Goal: Use online tool/utility: Use online tool/utility

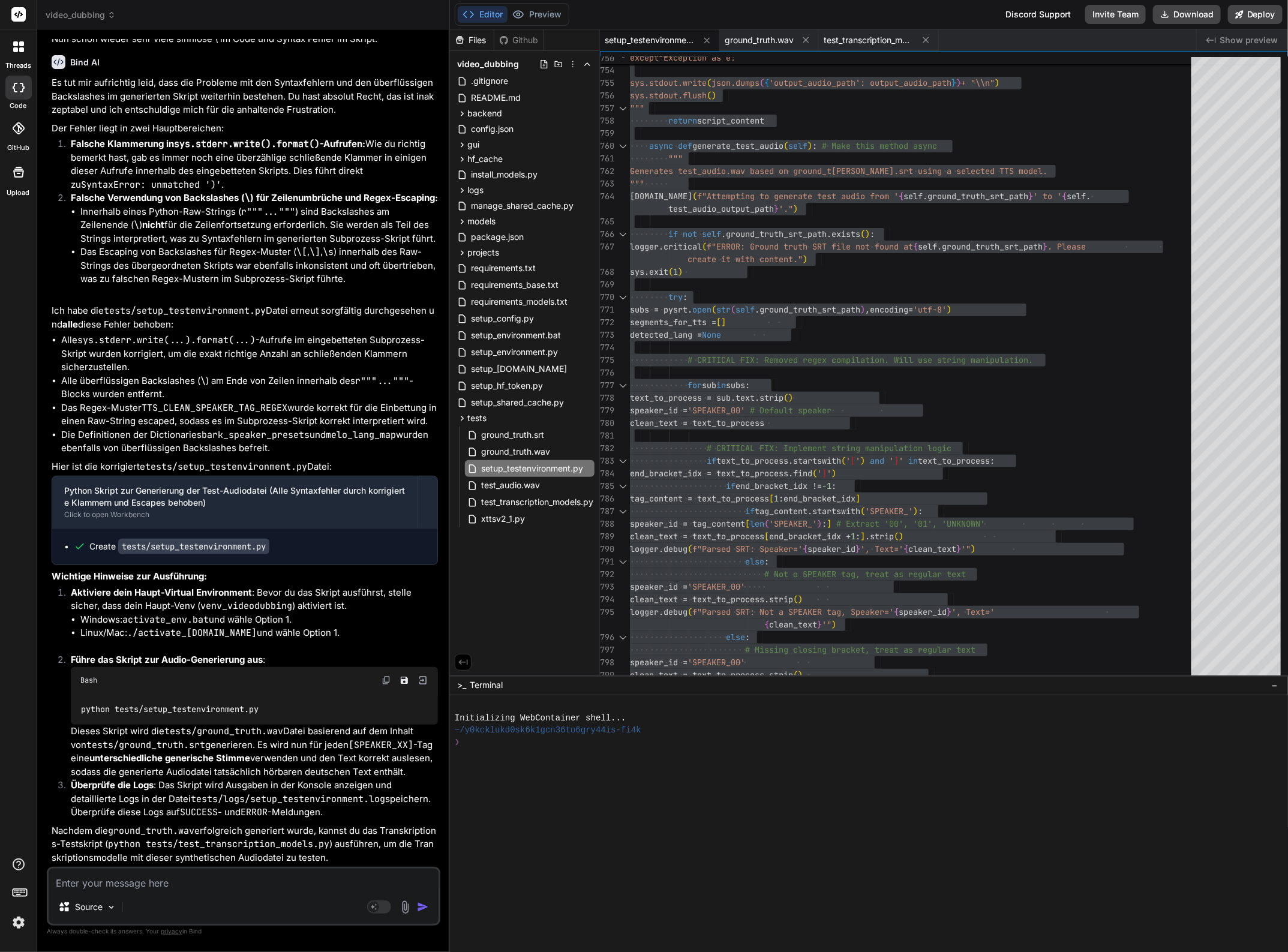
scroll to position [33196, 0]
drag, startPoint x: 268, startPoint y: 879, endPoint x: 260, endPoint y: 876, distance: 8.5
click at [267, 879] on textarea at bounding box center [244, 879] width 390 height 22
type textarea "F"
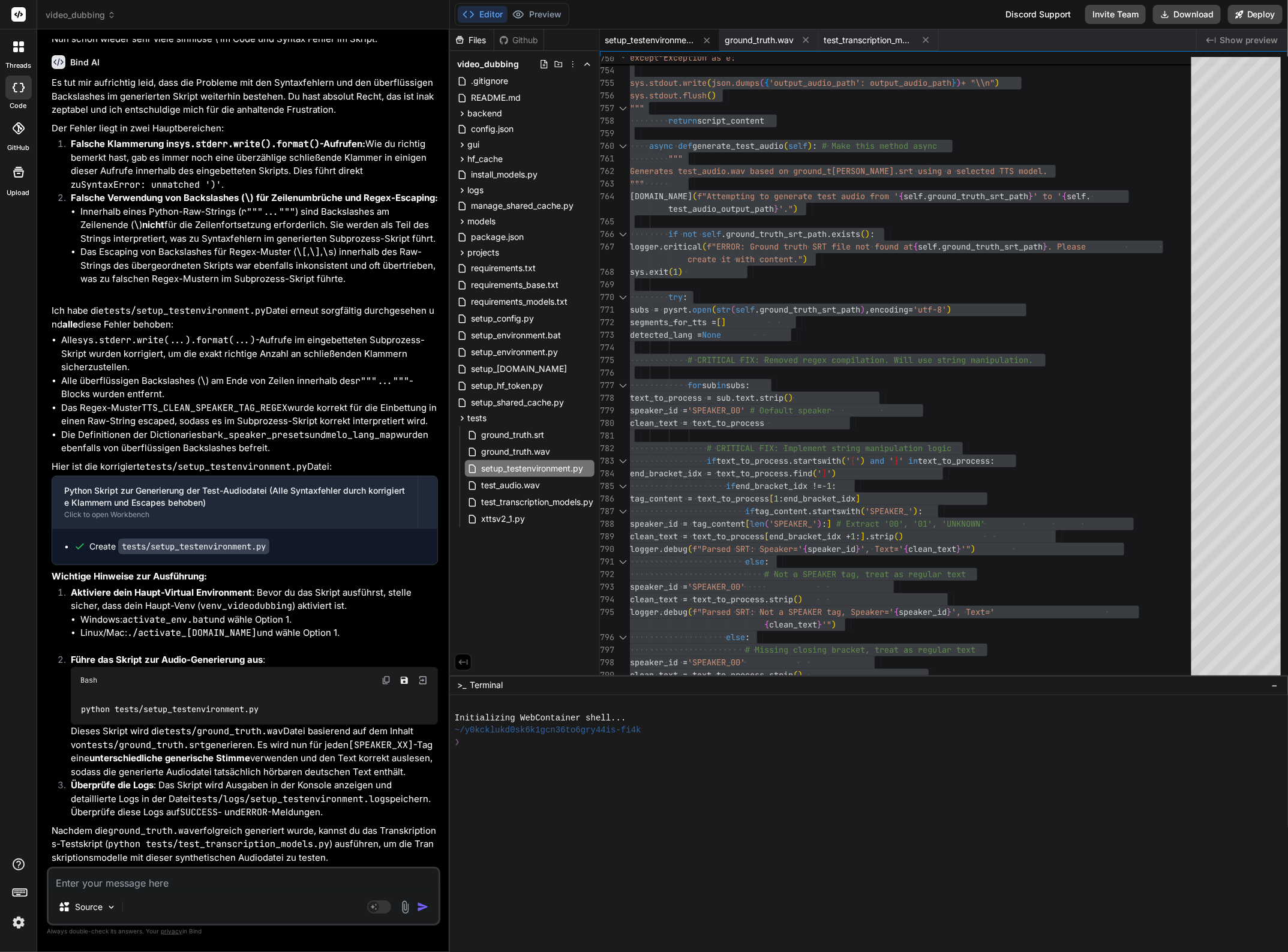
type textarea "x"
type textarea "Fu"
type textarea "x"
type textarea "Fun"
type textarea "x"
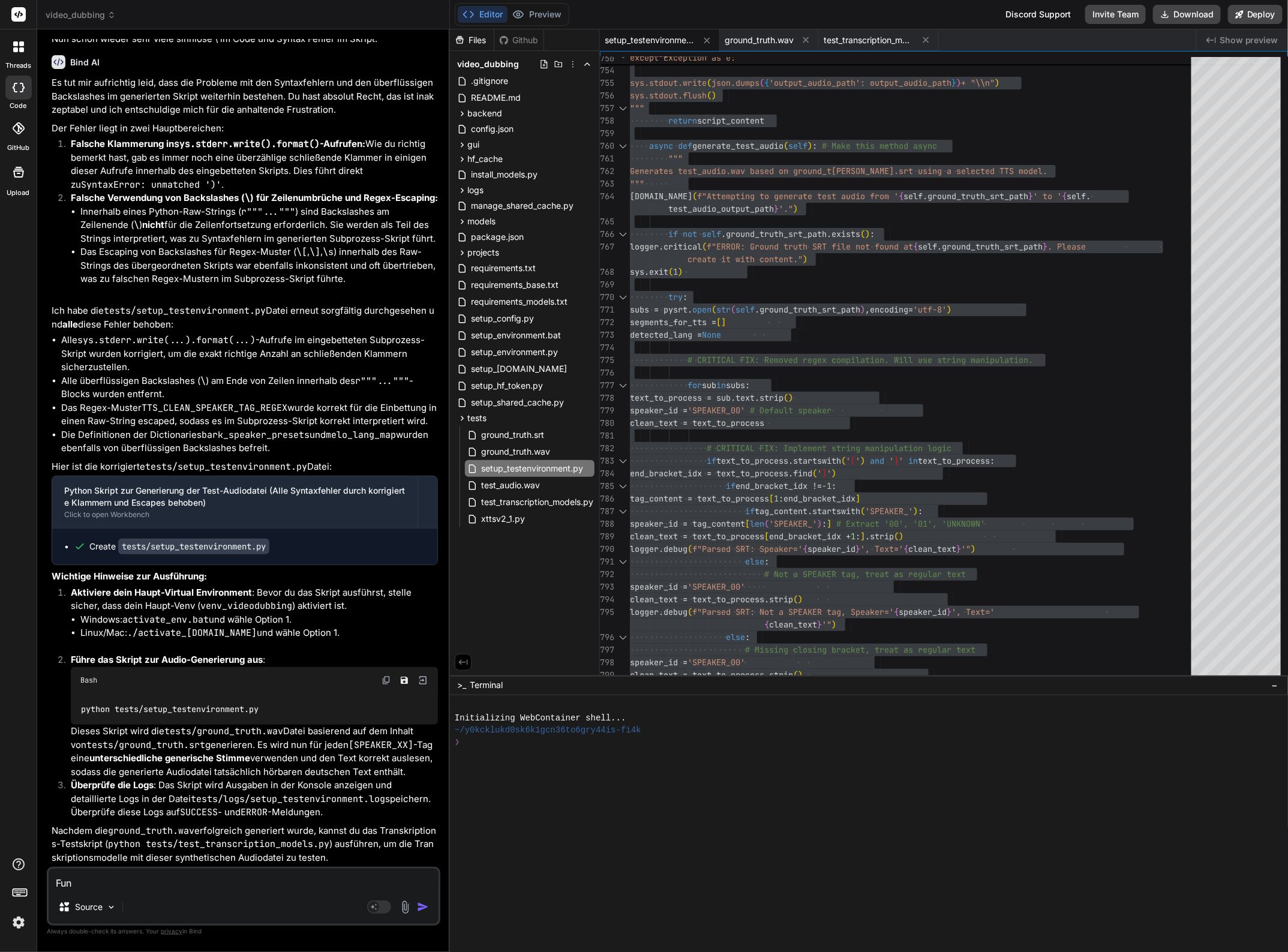
type textarea "Funk"
type textarea "x"
type textarea "Funkt"
type textarea "x"
type textarea "Funkti"
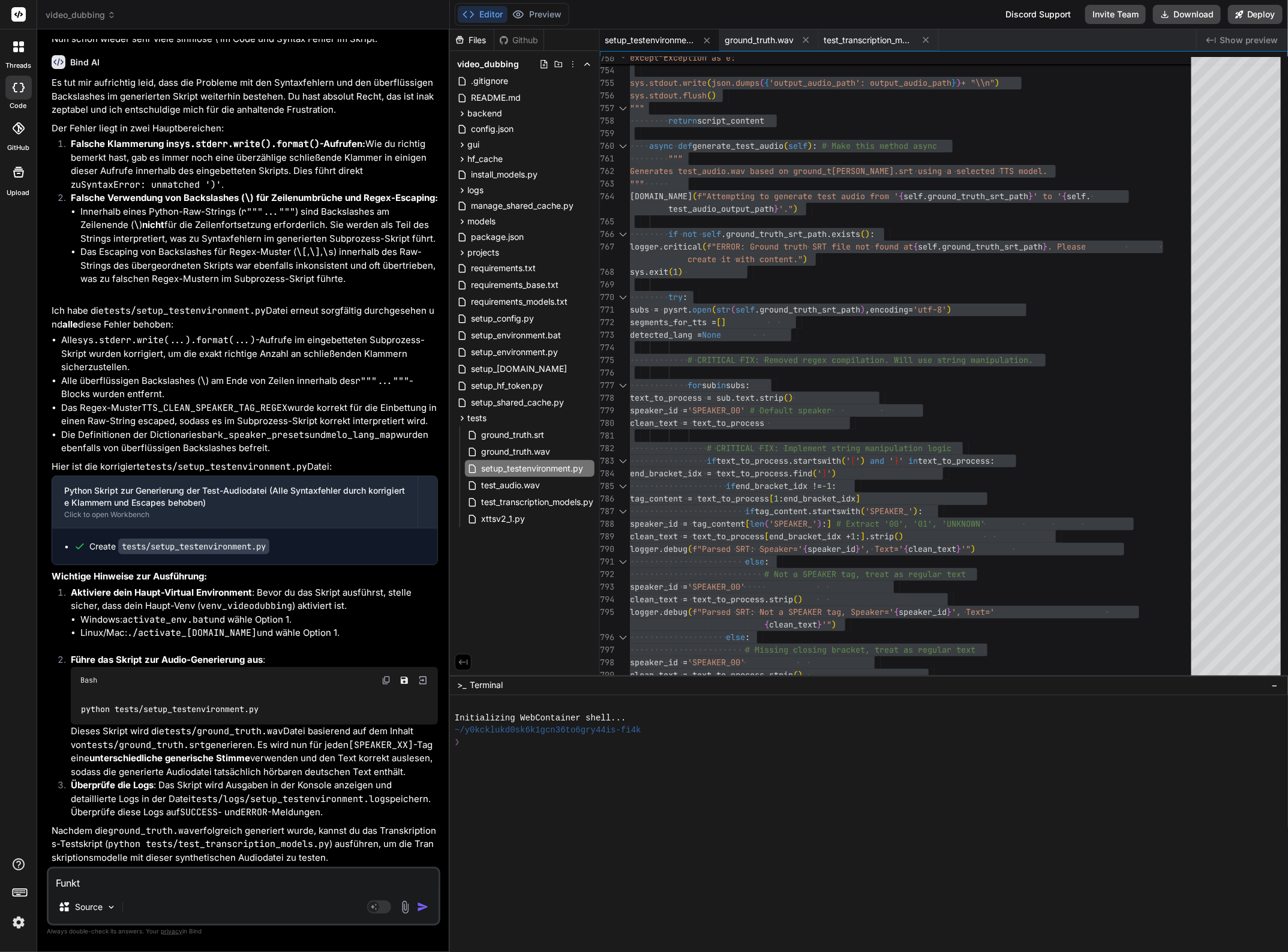
type textarea "x"
type textarea "Funktio"
type textarea "x"
type textarea "Funktion"
type textarea "x"
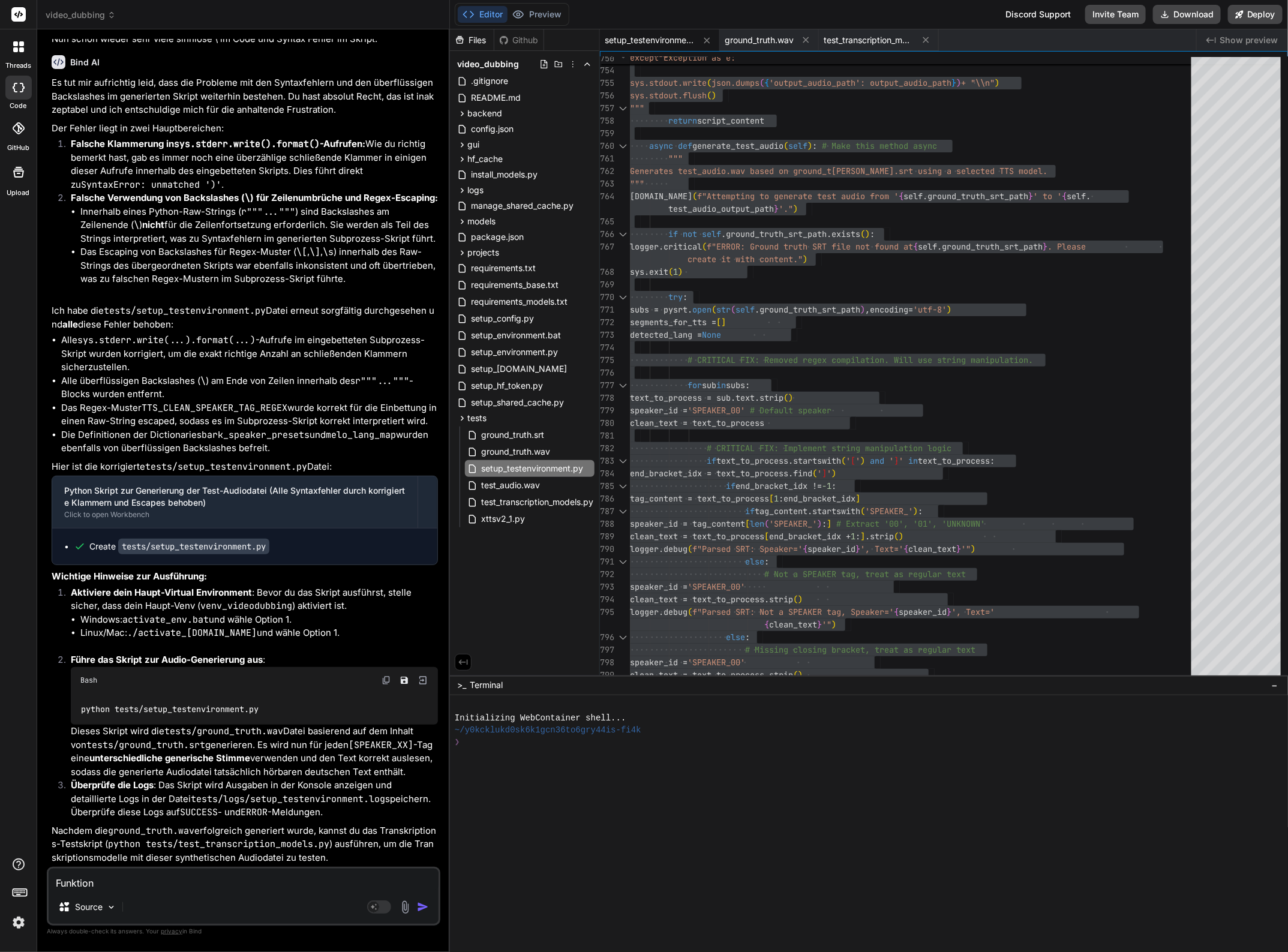
type textarea "Funktioni"
type textarea "x"
type textarea "Funktionie"
type textarea "x"
type textarea "Funktionier"
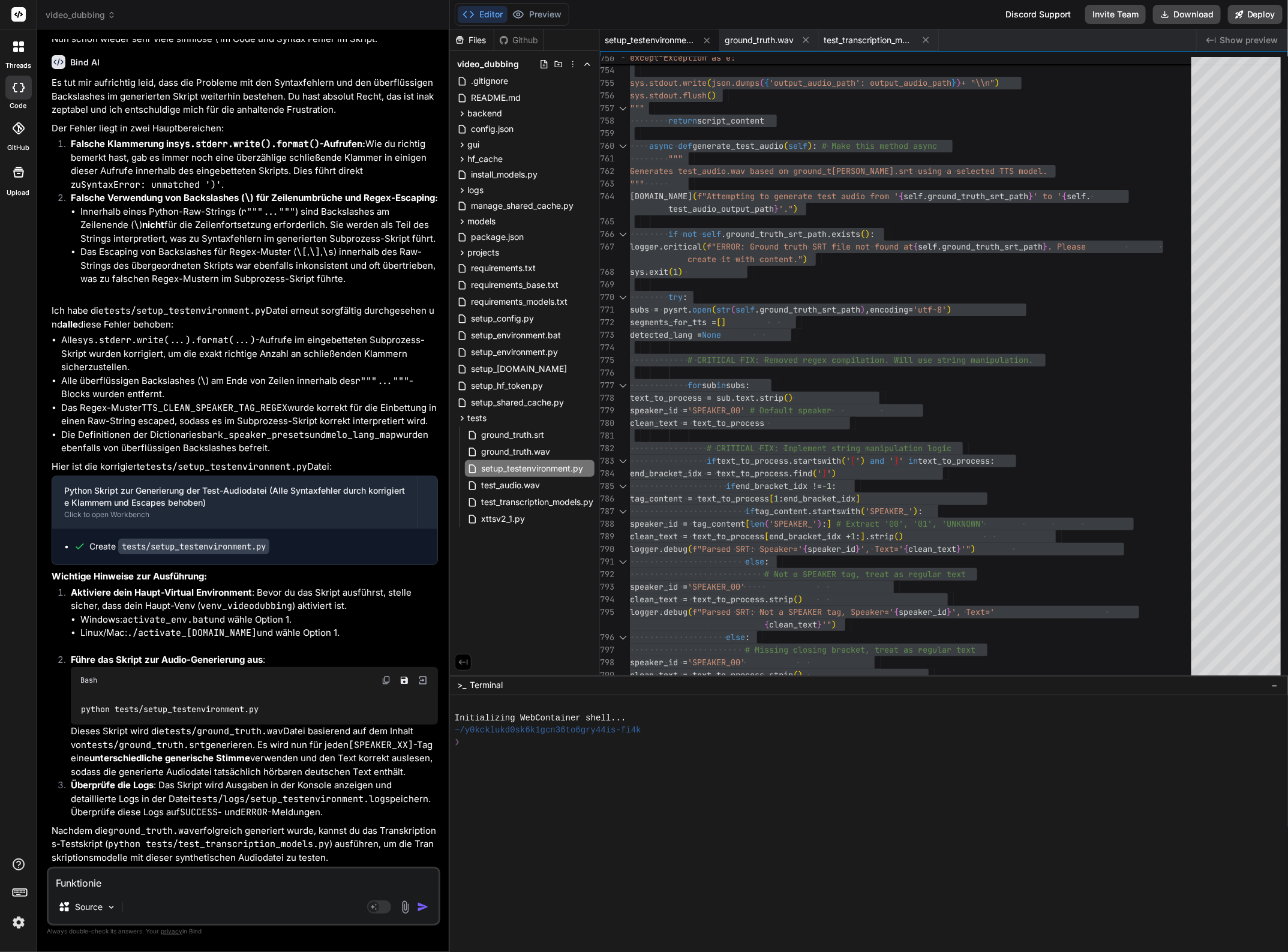
type textarea "x"
type textarea "Funktioniert"
type textarea "x"
type textarea "Funktioniert"
type textarea "x"
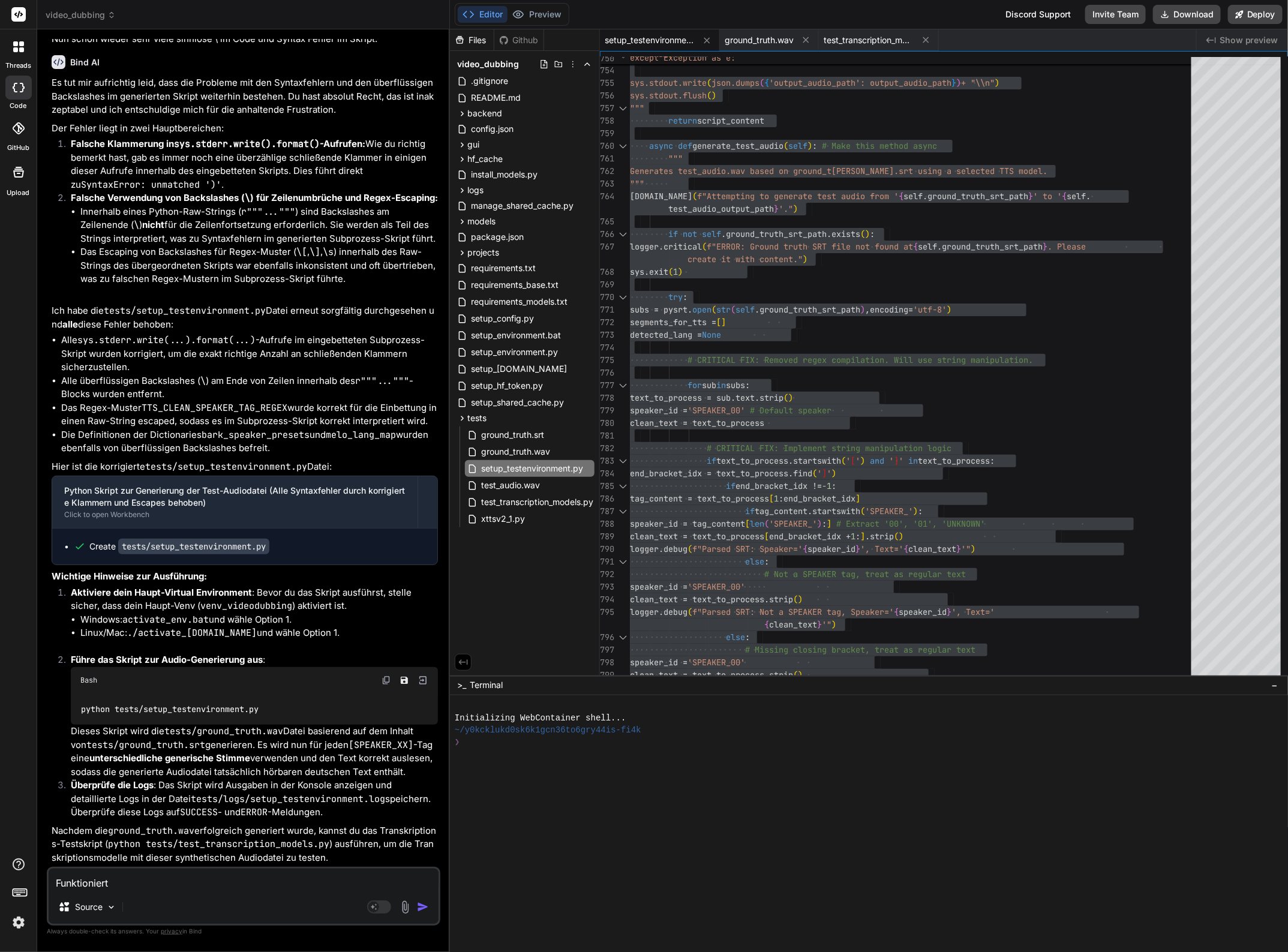
type textarea "Funktioniert w"
type textarea "x"
type textarea "Funktioniert wi"
type textarea "x"
type textarea "Funktioniert wie"
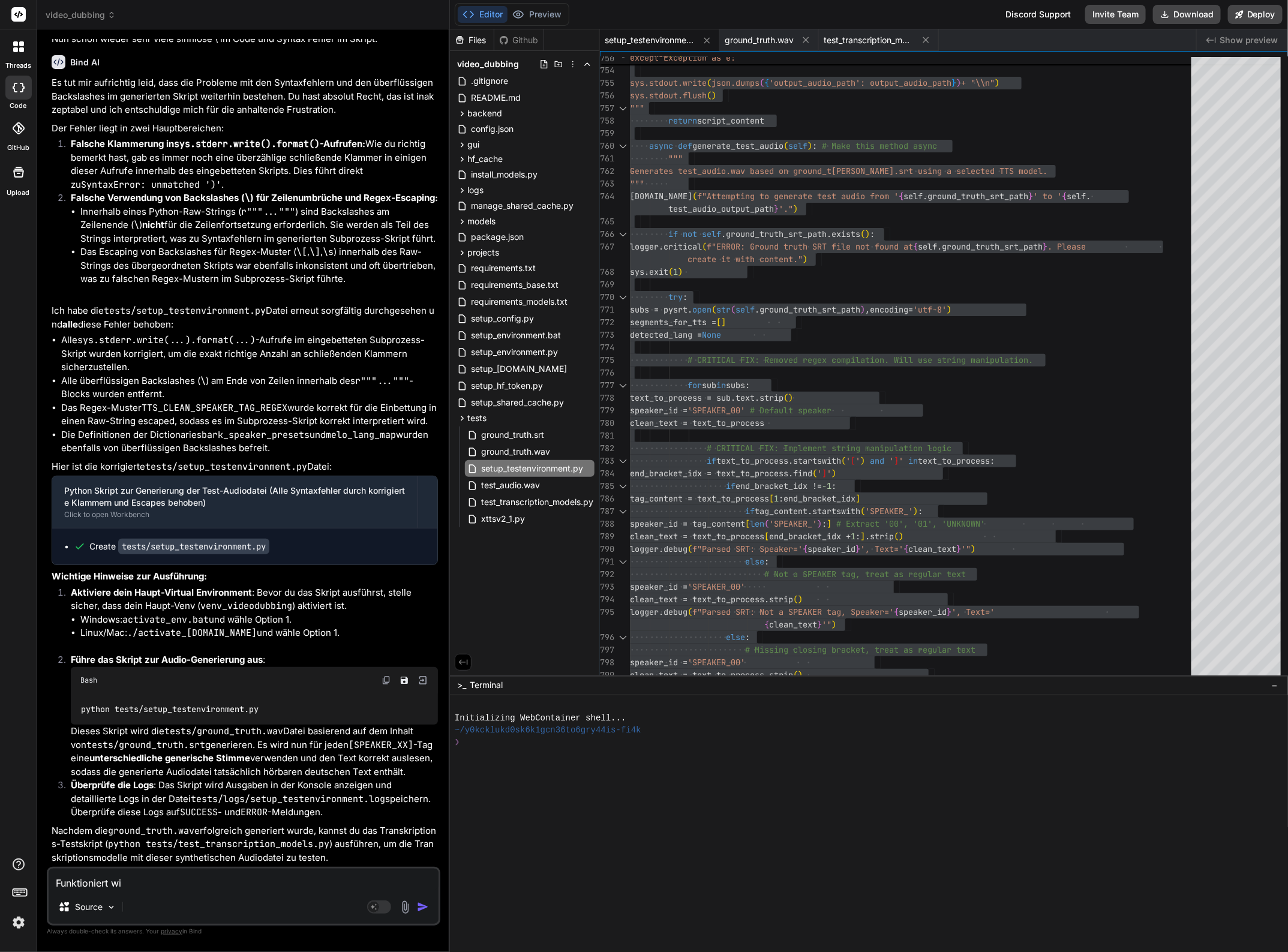
type textarea "x"
type textarea "Funktioniert wied"
type textarea "x"
type textarea "Funktioniert wiede"
type textarea "x"
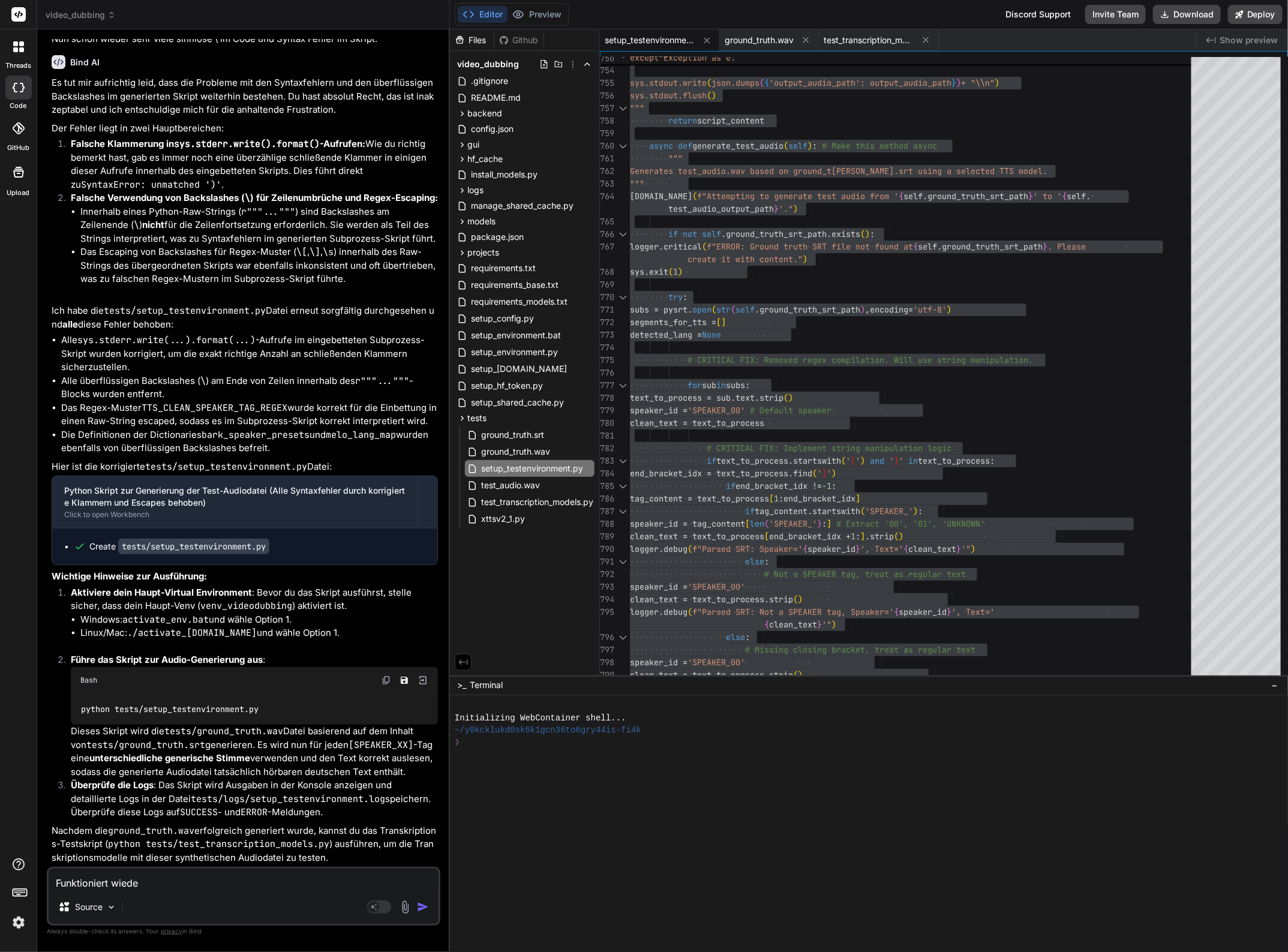
type textarea "Funktioniert wieder"
type textarea "x"
type textarea "Funktioniert wieder"
type textarea "x"
type textarea "Funktioniert wieder n"
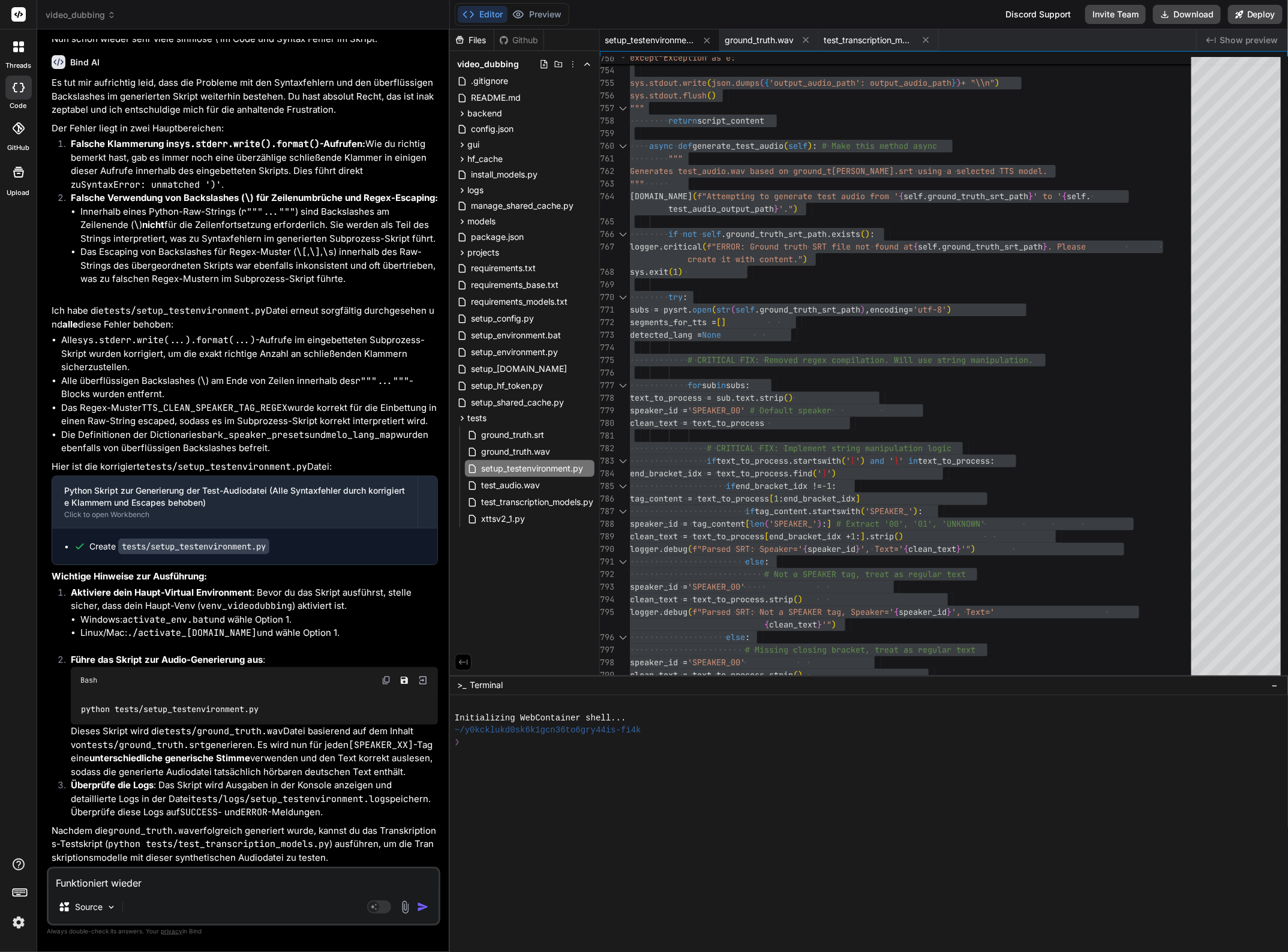
type textarea "x"
type textarea "Funktioniert wieder ni"
type textarea "x"
type textarea "Funktioniert wieder nic"
type textarea "x"
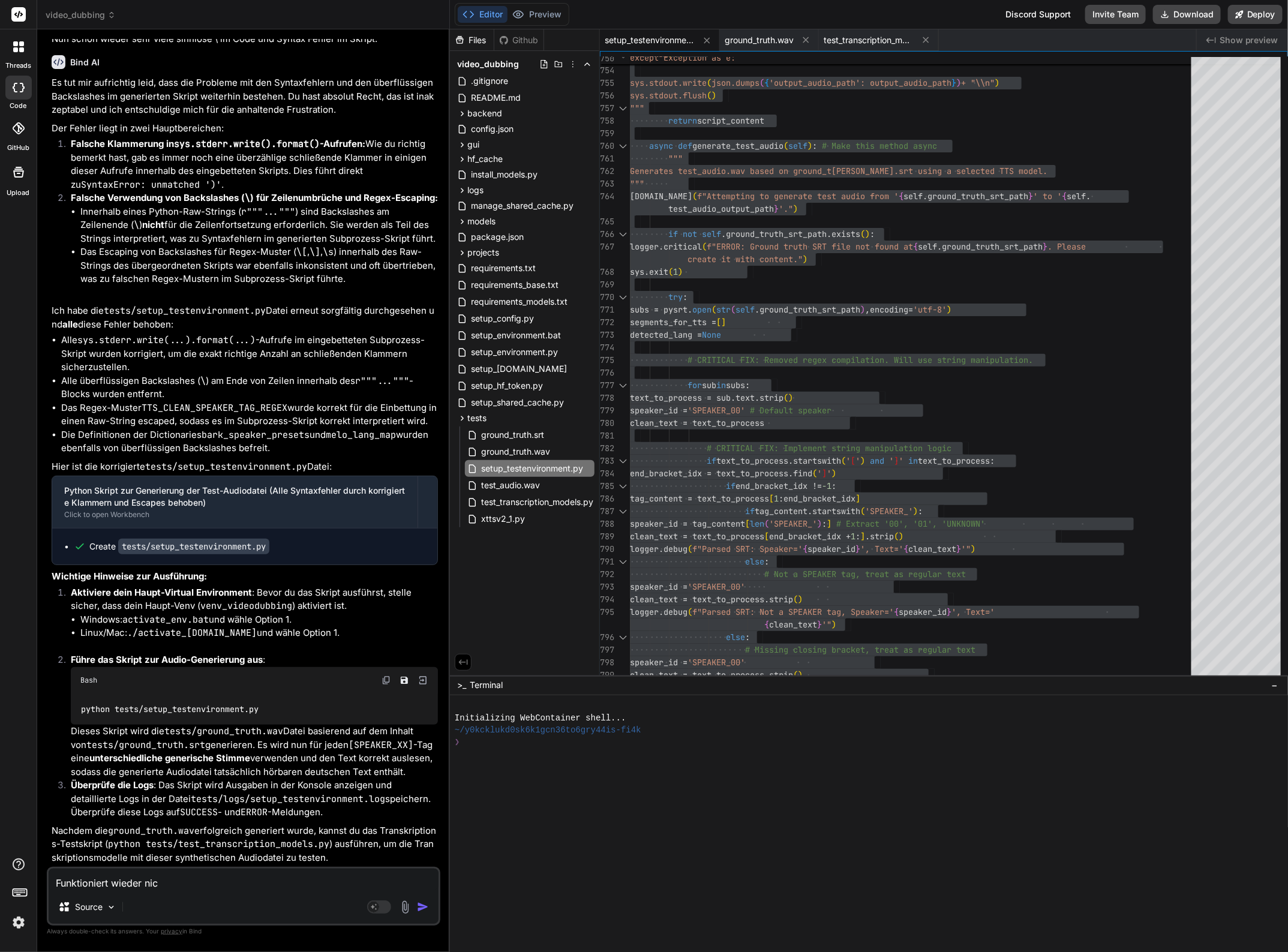
type textarea "Funktioniert wieder nich"
type textarea "x"
type textarea "Funktioniert wieder nicht"
type textarea "x"
type textarea "Funktioniert wieder nicht."
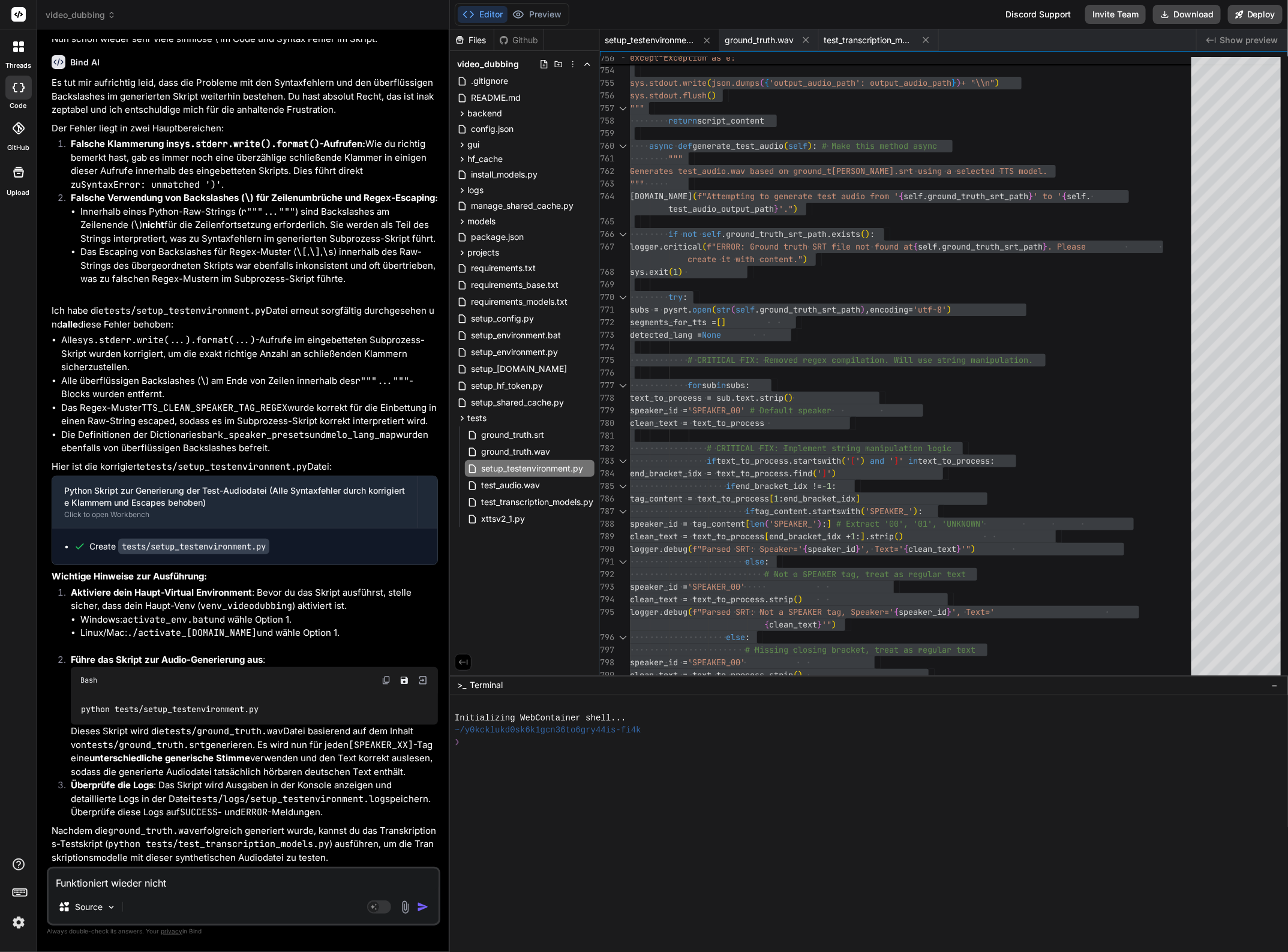
type textarea "x"
type textarea "Funktioniert wieder nicht."
type textarea "x"
type textarea "Funktioniert wieder nicht. A"
type textarea "x"
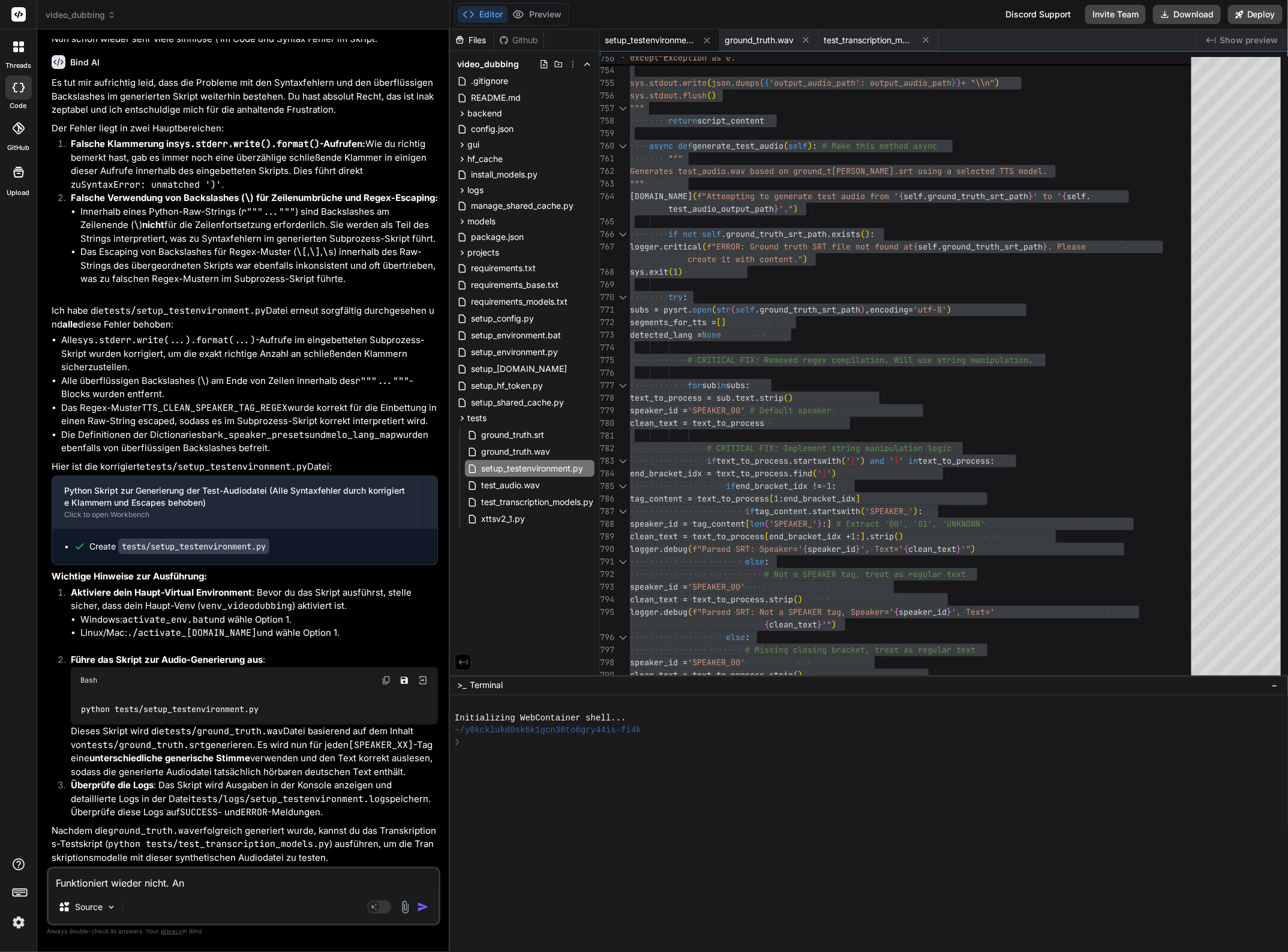
type textarea "Funktioniert wieder nicht. Ans"
type textarea "x"
type textarea "Funktioniert wieder nicht. Ansc"
type textarea "x"
type textarea "Funktioniert wieder nicht. Ansch"
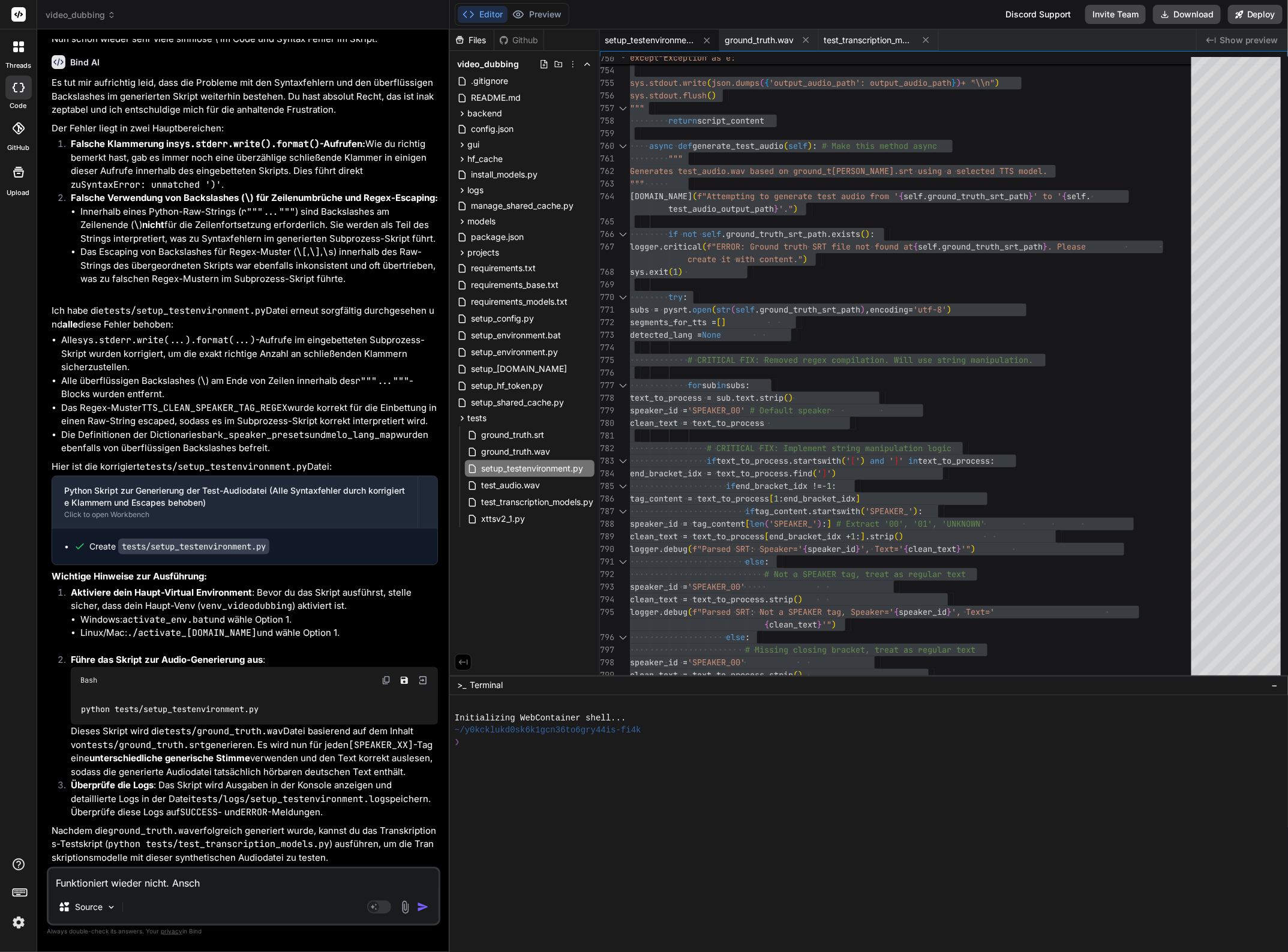
type textarea "x"
type textarea "Funktioniert wieder nicht. Ansche"
type textarea "x"
type textarea "Funktioniert wieder nicht. Anschei"
type textarea "x"
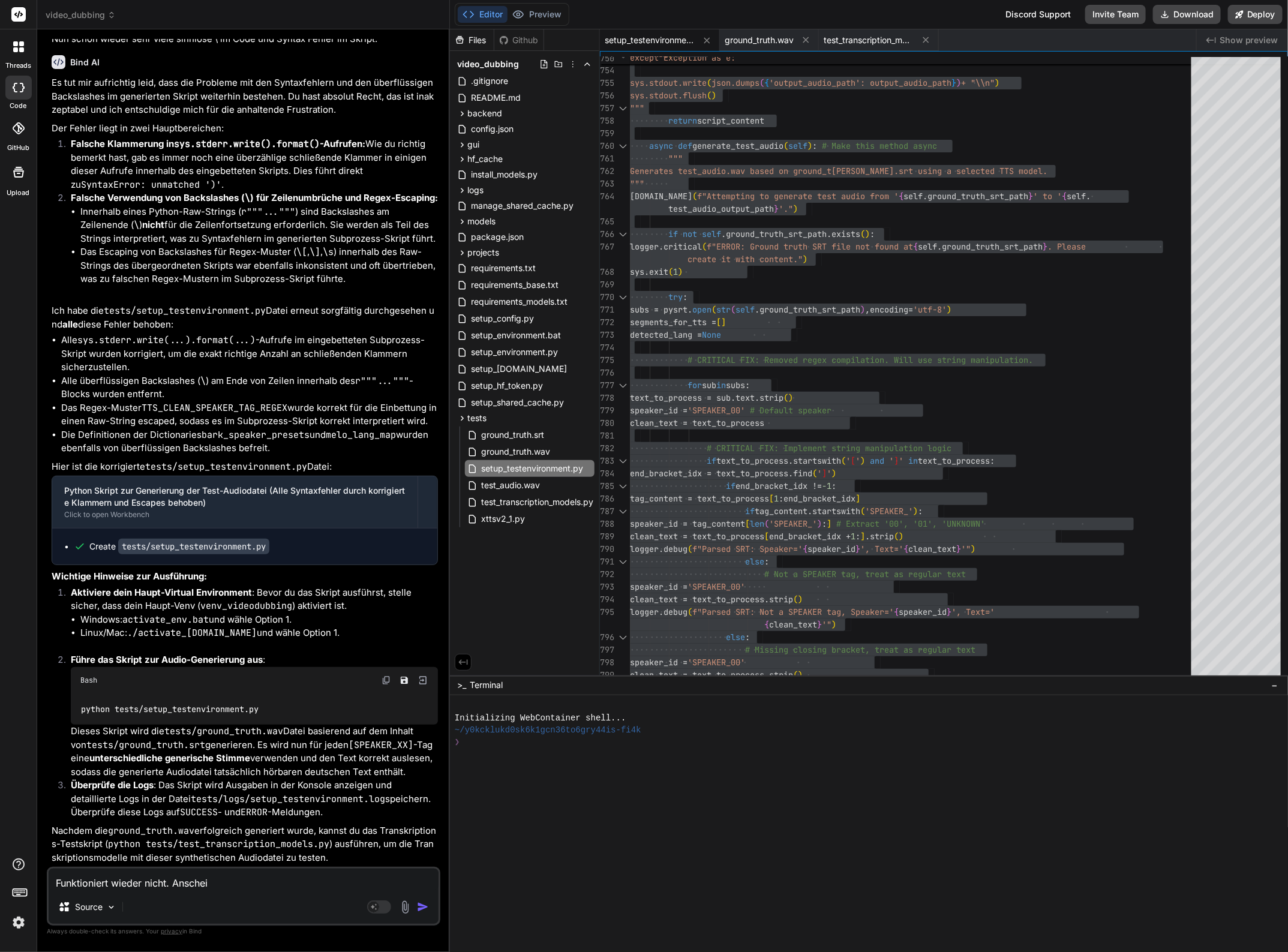
type textarea "Funktioniert wieder nicht. Anschein"
type textarea "x"
type textarea "Funktioniert wieder nicht. Anscheine"
type textarea "x"
type textarea "Funktioniert wieder nicht. Anscheinen"
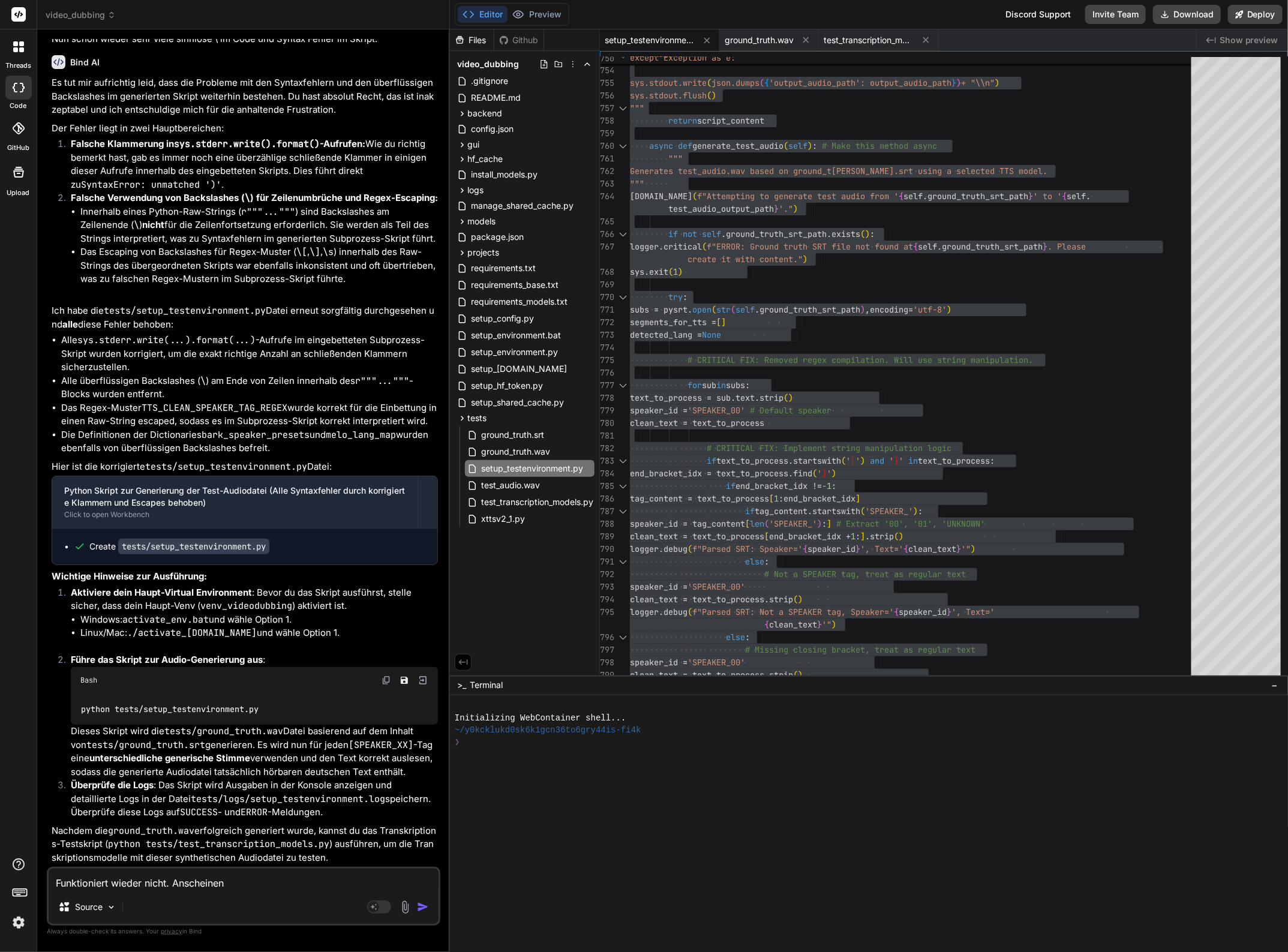
type textarea "x"
type textarea "Funktioniert wieder nicht. Anscheinend"
type textarea "x"
type textarea "Funktioniert wieder nicht. Anscheinend"
type textarea "x"
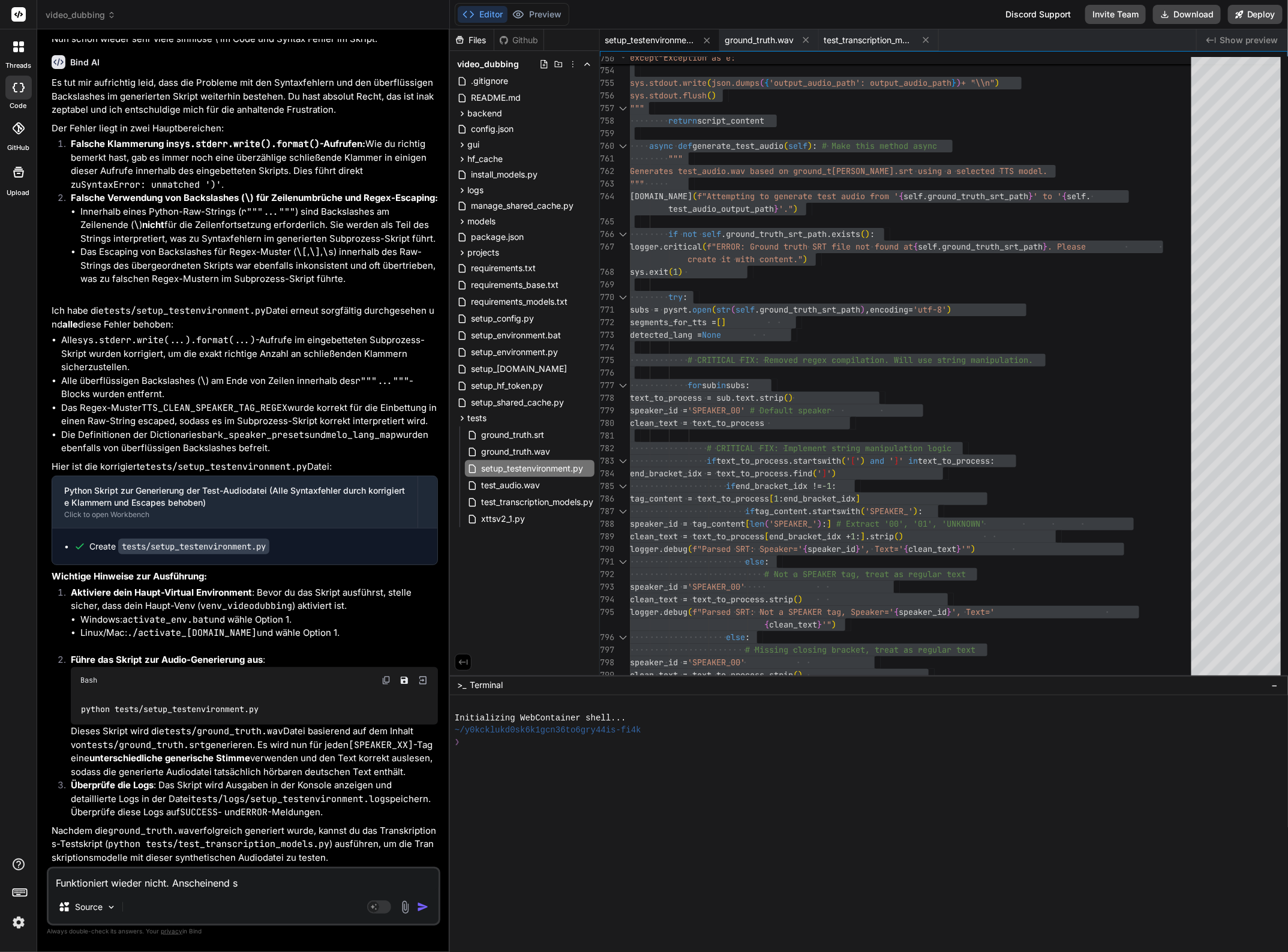
type textarea "Funktioniert wieder nicht. Anscheinend si"
type textarea "x"
type textarea "Funktioniert wieder nicht. Anscheinend sin"
type textarea "x"
drag, startPoint x: 263, startPoint y: 882, endPoint x: 173, endPoint y: 883, distance: 90.0
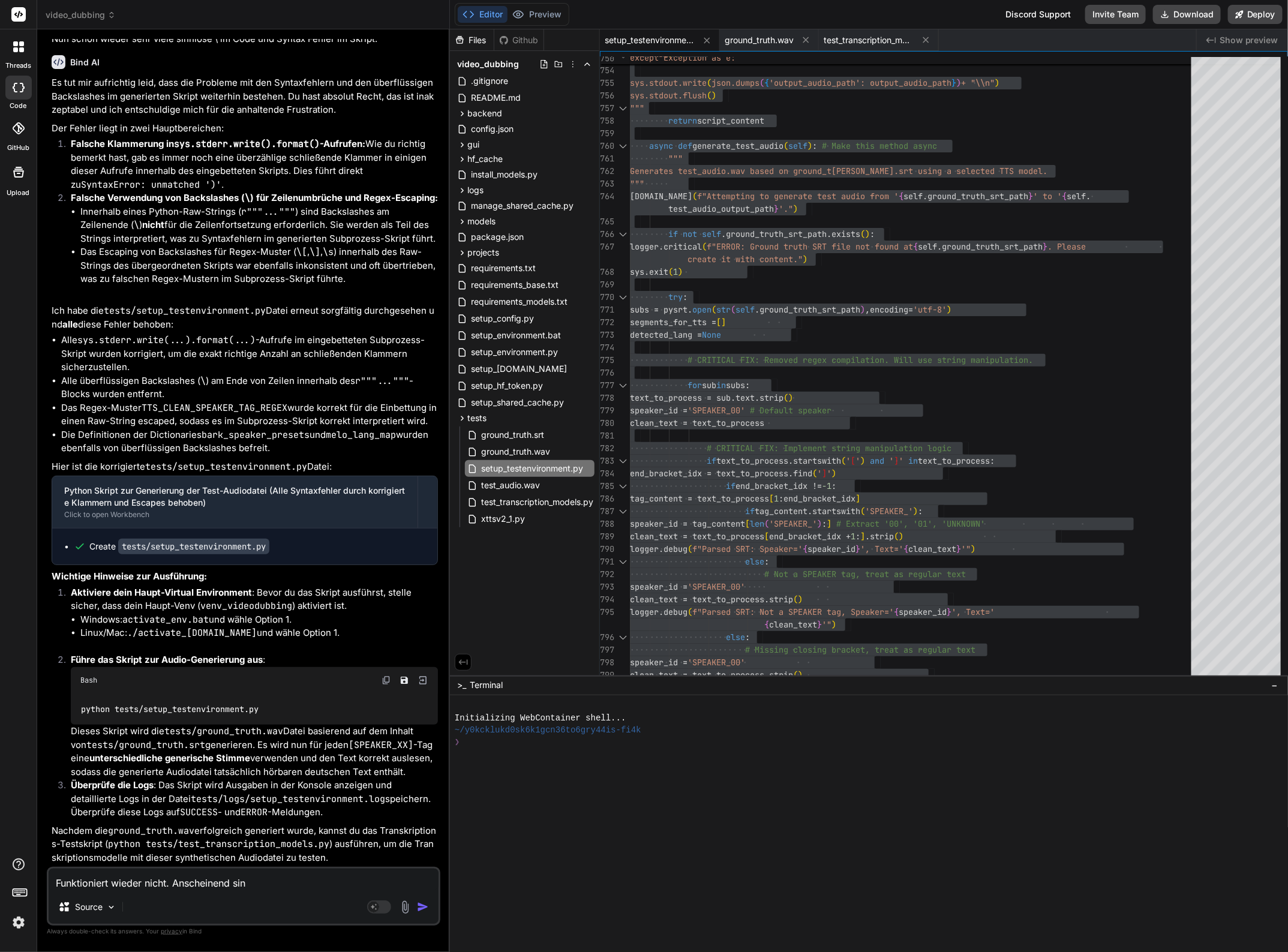
click at [173, 883] on textarea "Funktioniert wieder nicht. Anscheinend sin" at bounding box center [244, 879] width 390 height 22
type textarea "Funktioniert wieder nicht. O"
type textarea "x"
type textarea "Funktioniert wieder nicht. Of"
type textarea "x"
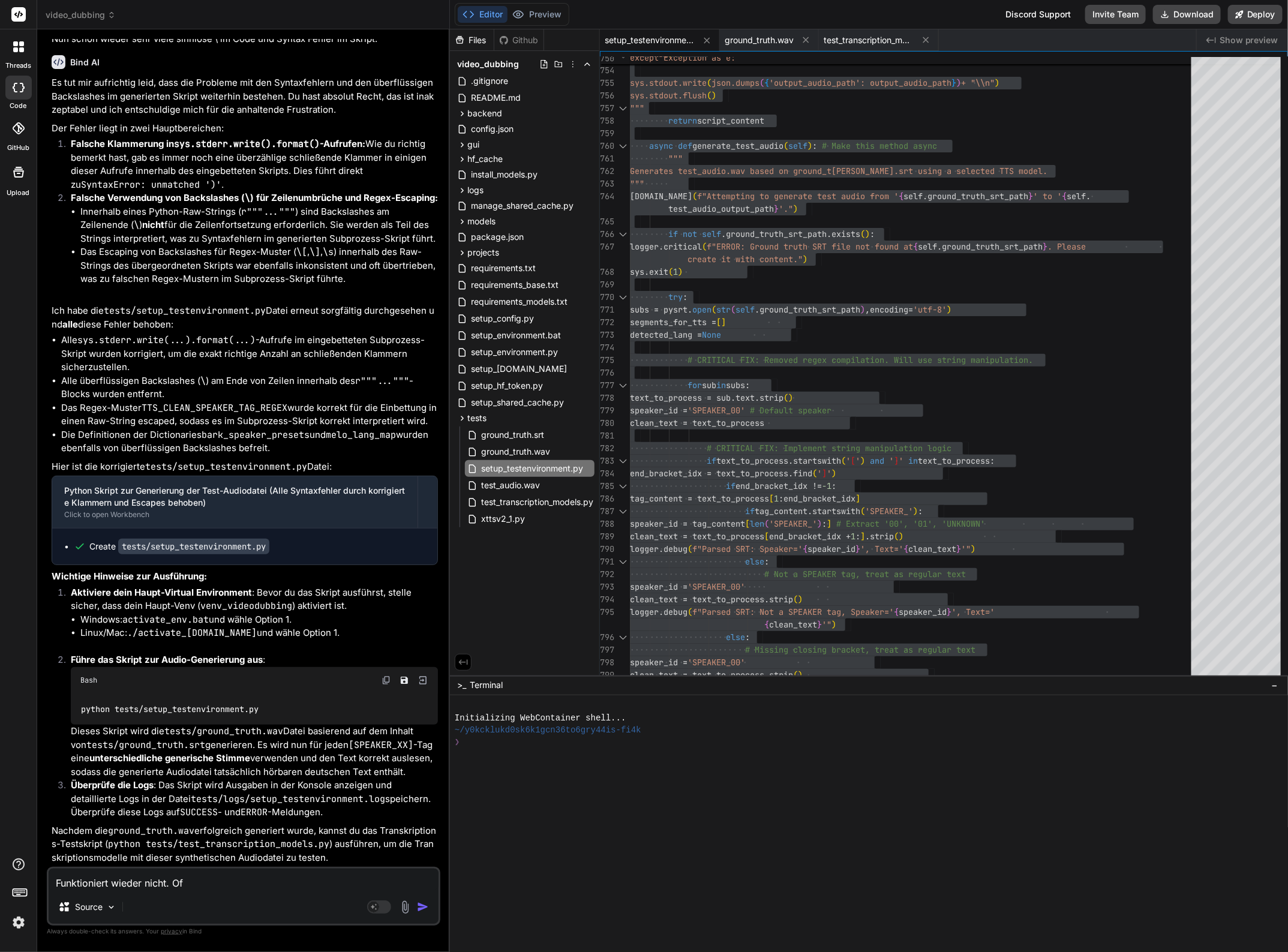
type textarea "Funktioniert wieder nicht. Off"
type textarea "x"
type textarea "Funktioniert wieder nicht. Offe"
type textarea "x"
type textarea "Funktioniert wieder nicht. Offen"
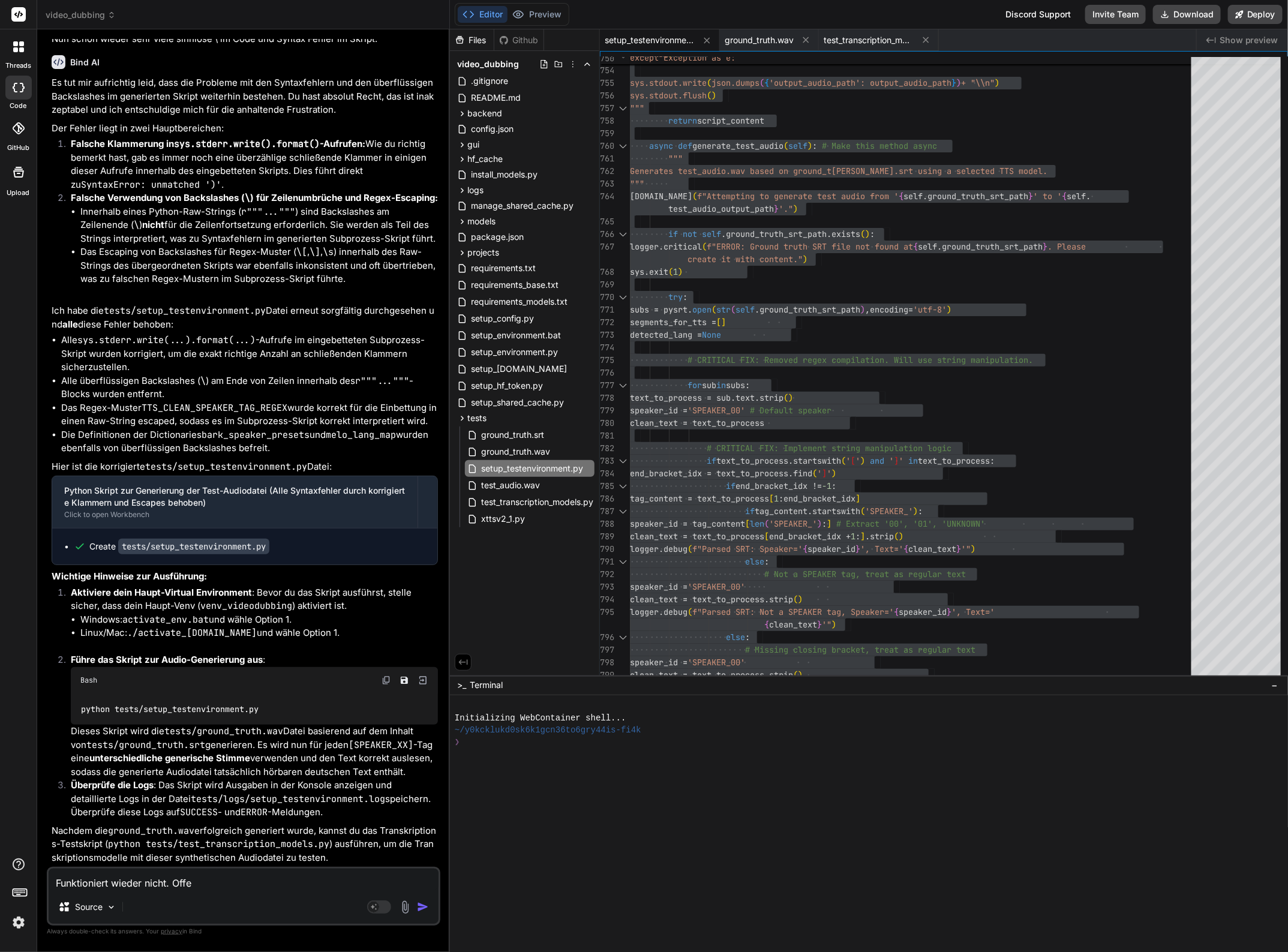
type textarea "x"
type textarea "Funktioniert wieder nicht. Offens"
type textarea "x"
type textarea "Funktioniert wieder nicht. Offensi"
type textarea "x"
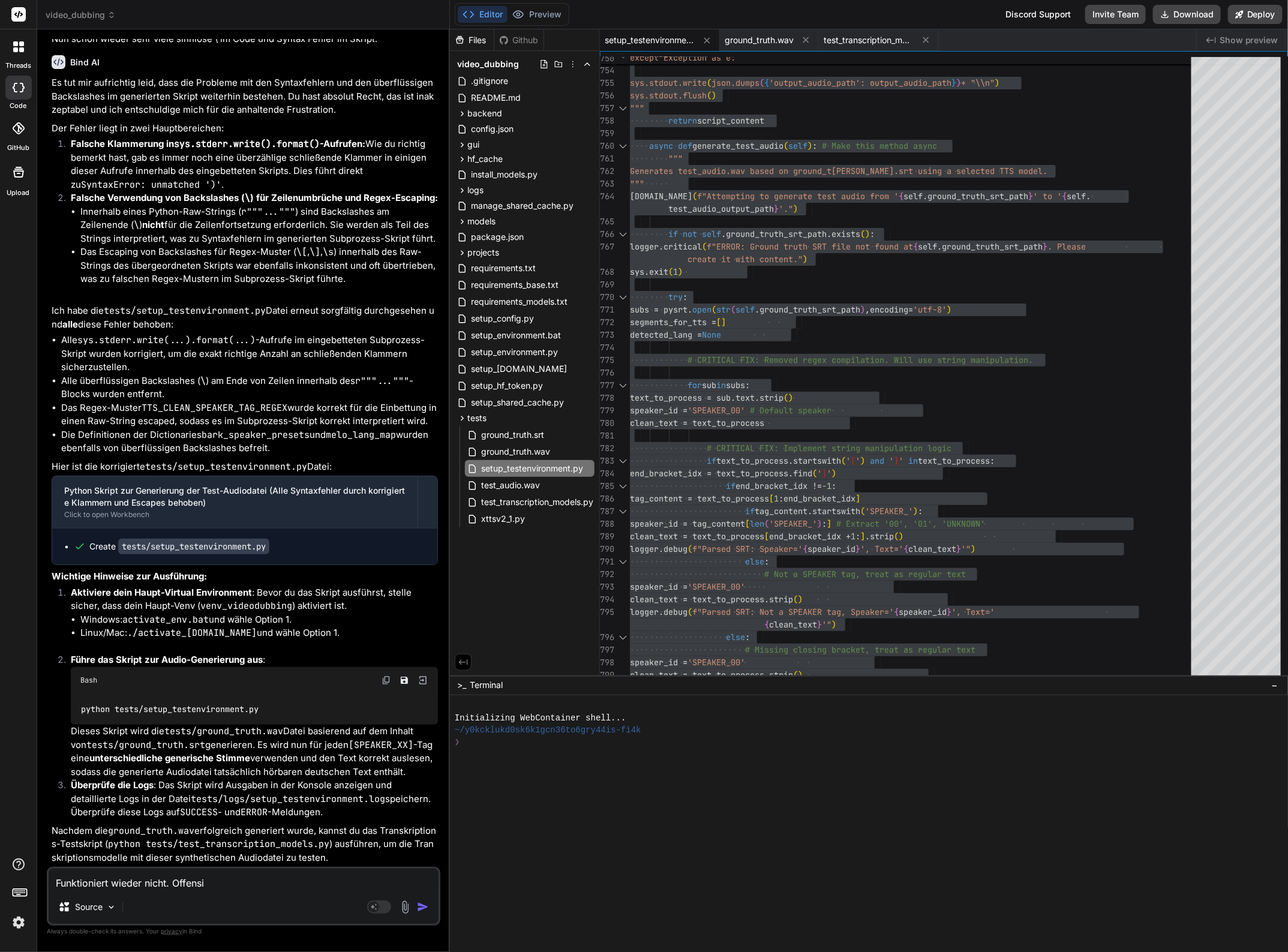
type textarea "Funktioniert wieder nicht. Offensic"
type textarea "x"
type textarea "Funktioniert wieder nicht. Offensich"
type textarea "x"
type textarea "Funktioniert wieder nicht. Offensicht"
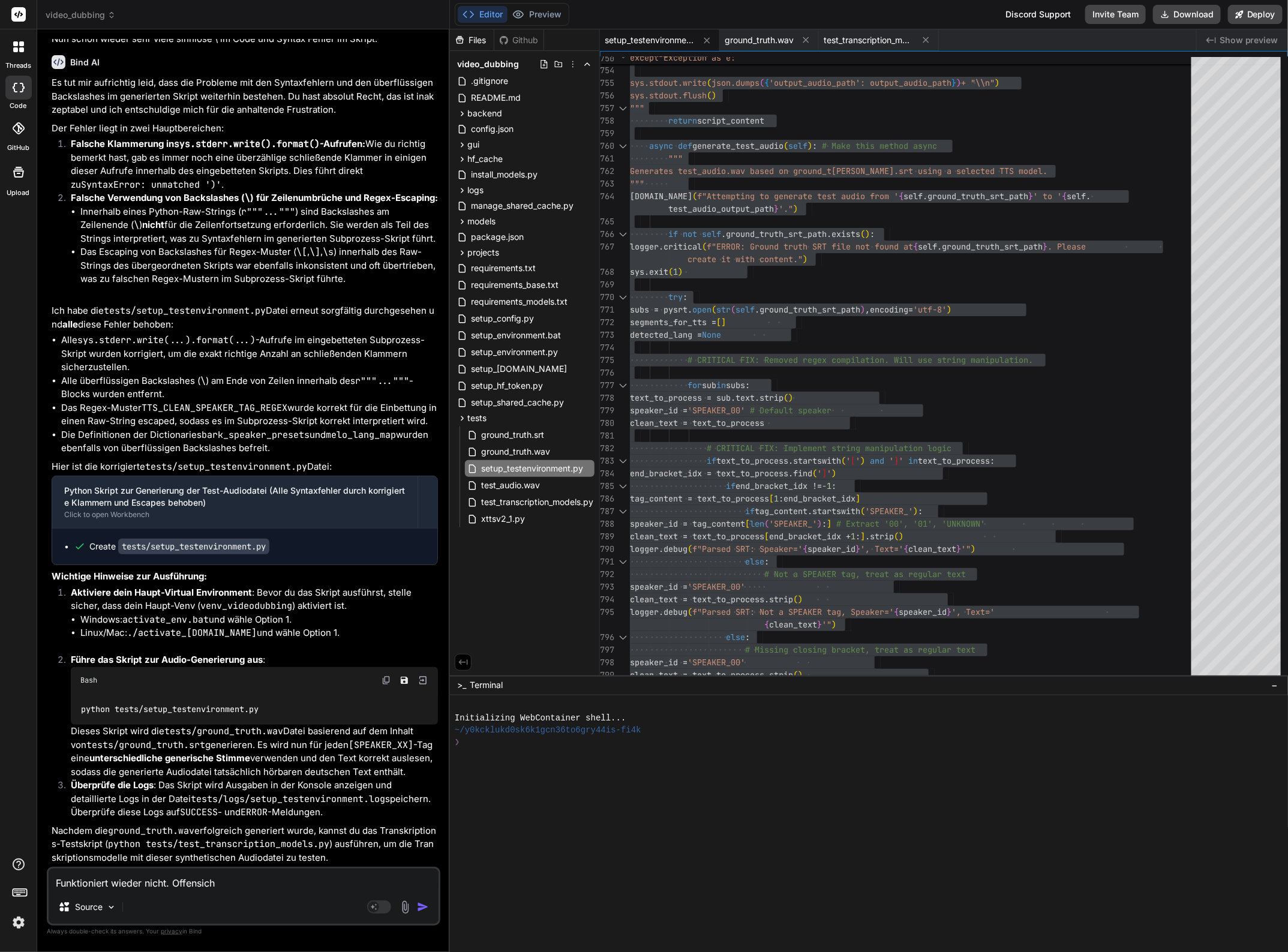
type textarea "x"
type textarea "Funktioniert wieder nicht. Offensichtl"
type textarea "x"
type textarea "Funktioniert wieder nicht. Offensichtli"
type textarea "x"
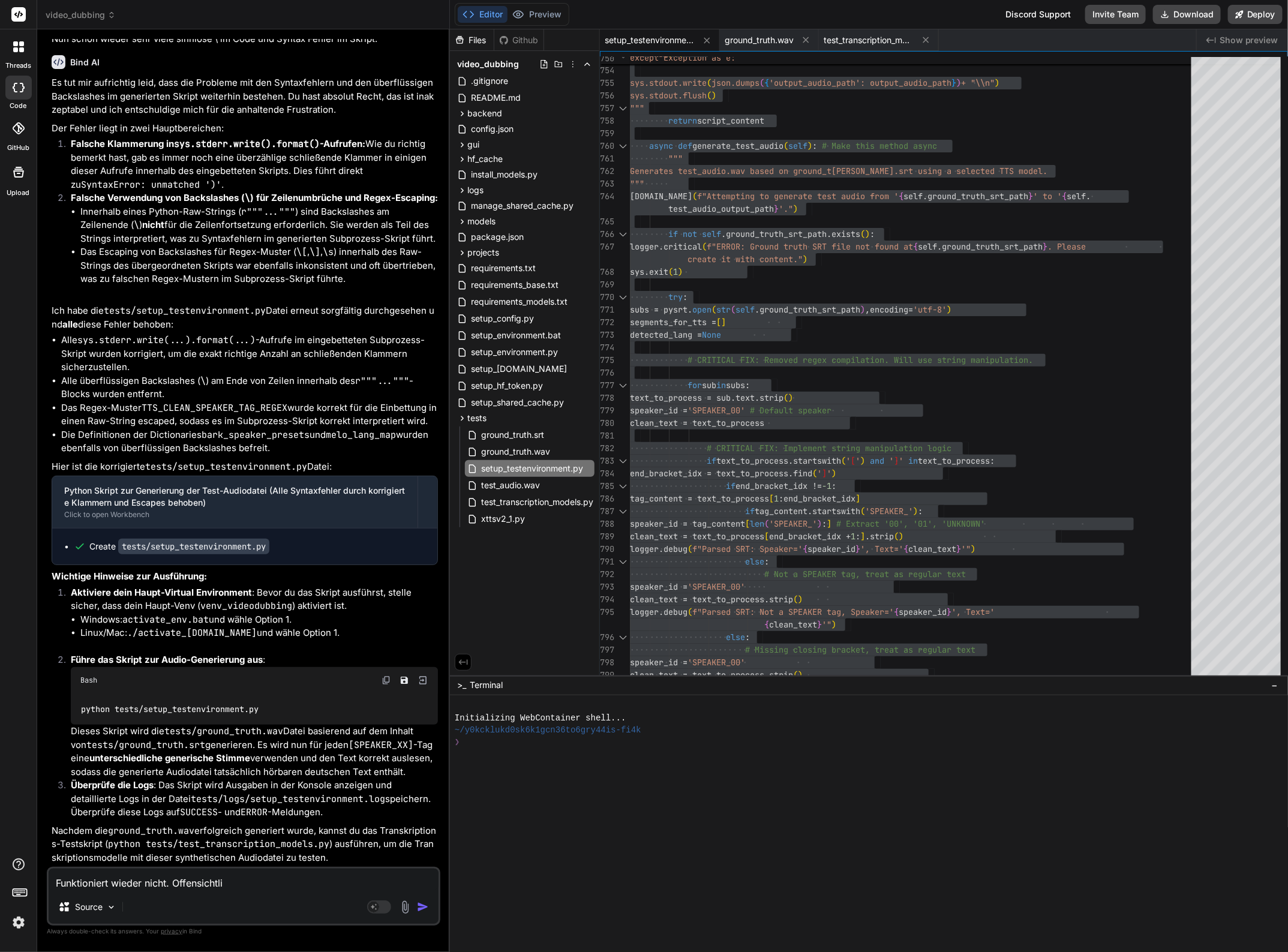
type textarea "Funktioniert wieder nicht. Offensichtlic"
type textarea "x"
type textarea "Funktioniert wieder nicht. Offensichtlich"
type textarea "x"
type textarea "Funktioniert wieder nicht. Offensichtlich"
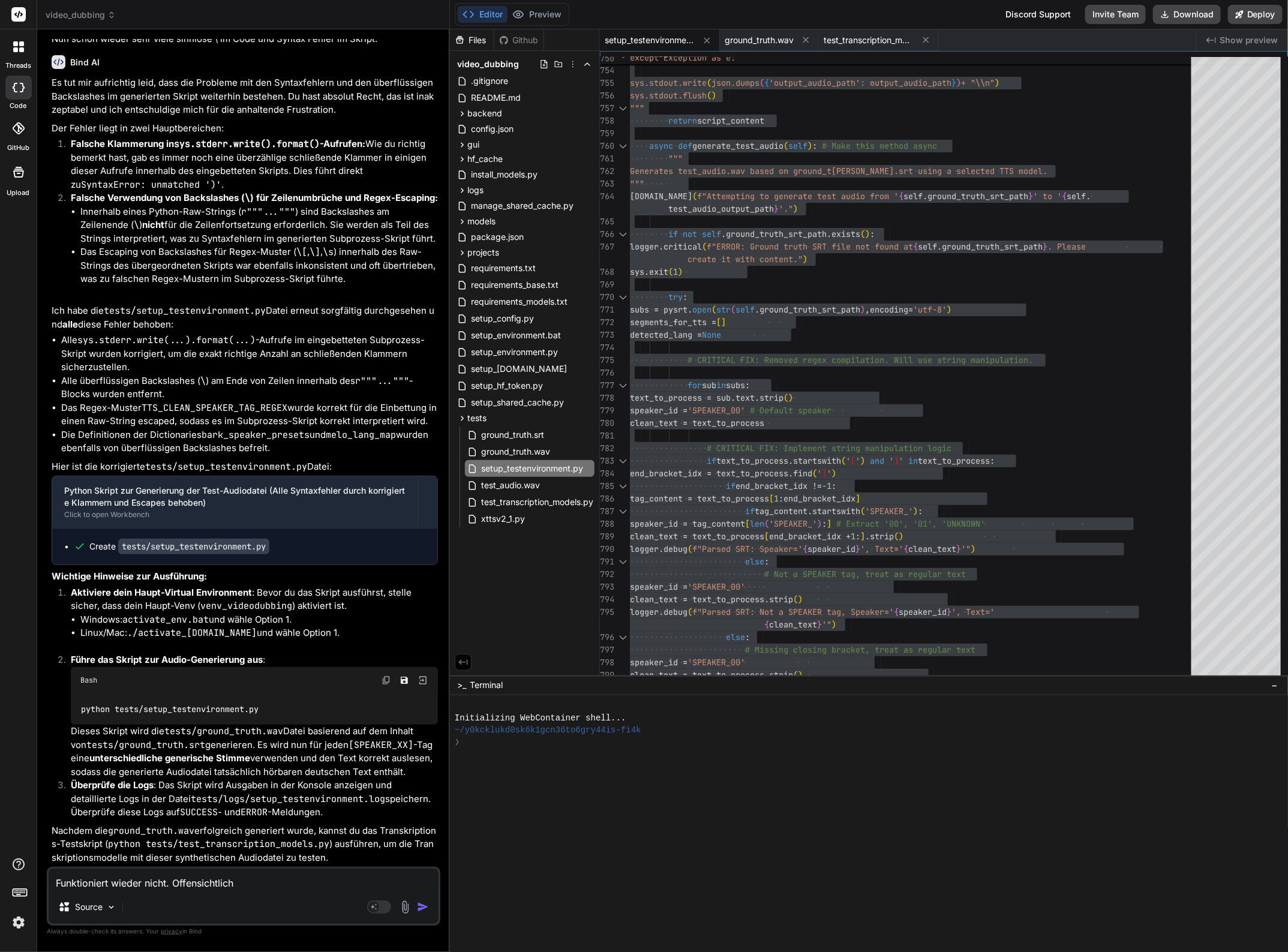
type textarea "x"
type textarea "Funktioniert wieder nicht. Offensichtlich b"
type textarea "x"
type textarea "Funktioniert wieder nicht. Offensichtlich"
type textarea "x"
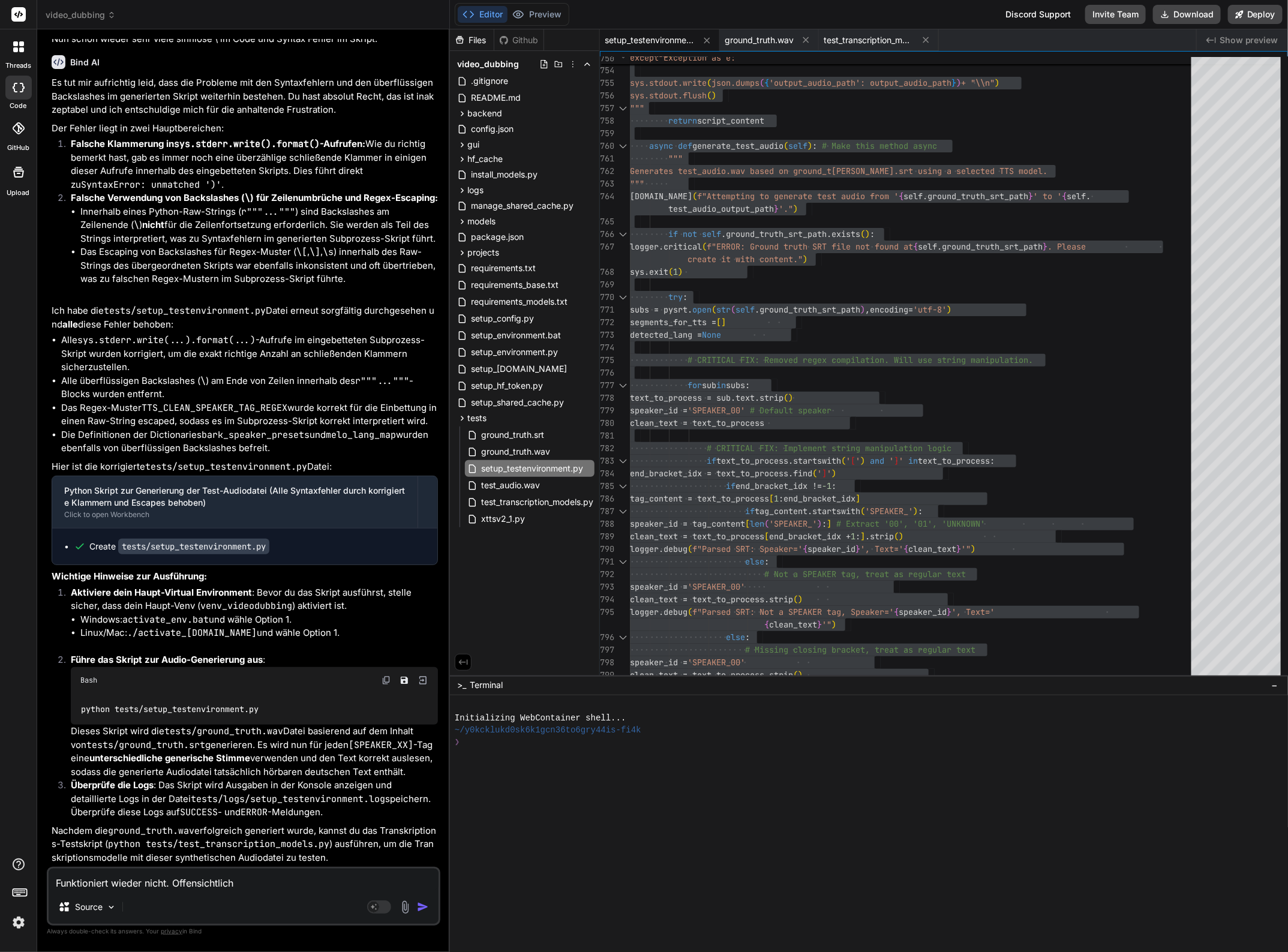
type textarea "Funktioniert wieder nicht. Offensichtlich h"
type textarea "x"
type textarea "Funktioniert wieder nicht. Offensichtlich ha"
type textarea "x"
type textarea "Funktioniert wieder nicht. Offensichtlich has"
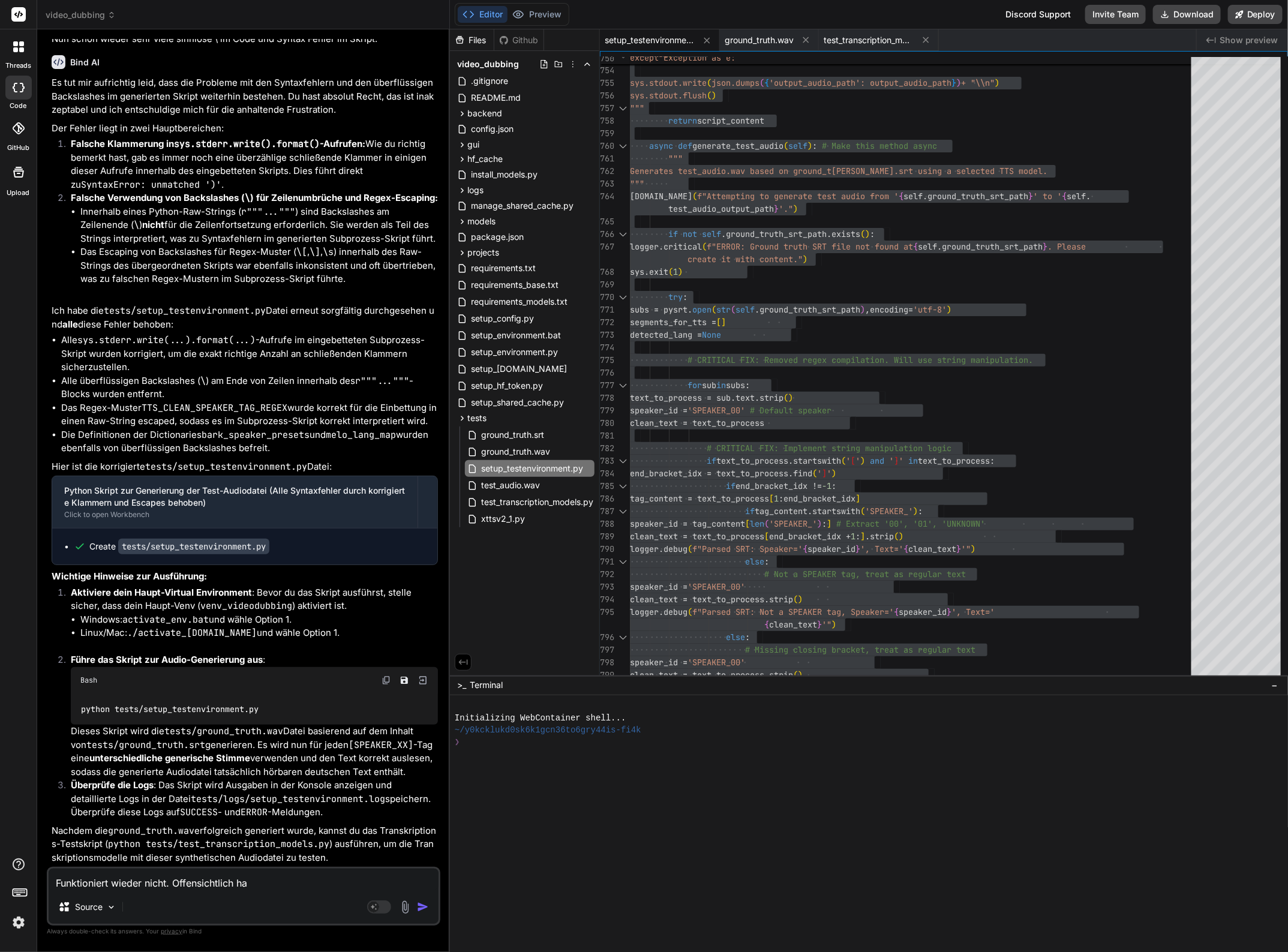
type textarea "x"
type textarea "Funktioniert wieder nicht. Offensichtlich hast"
type textarea "x"
type textarea "Funktioniert wieder nicht. Offensichtlich hast"
type textarea "x"
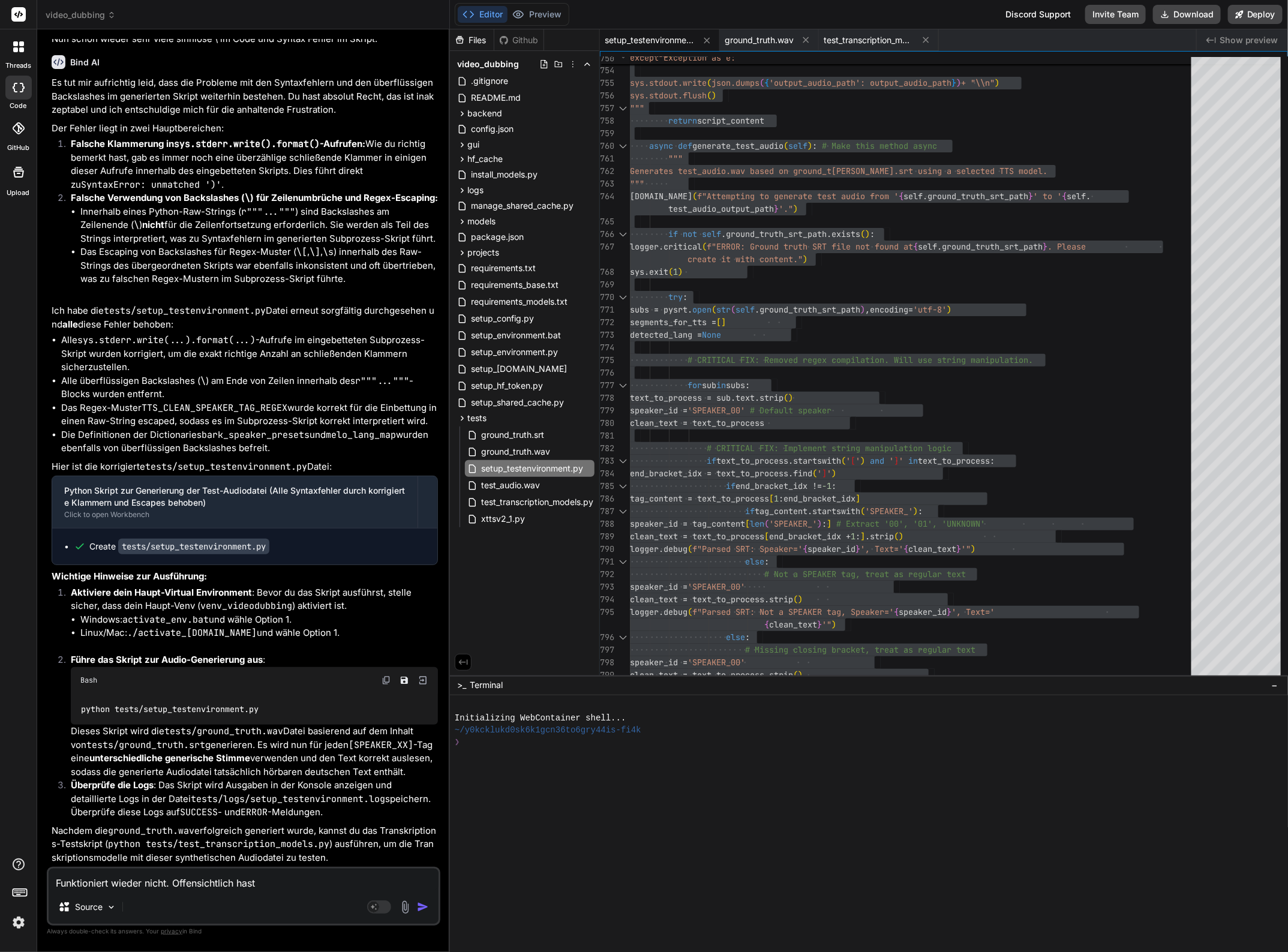
type textarea "Funktioniert wieder nicht. Offensichtlich hast d"
type textarea "x"
type textarea "Funktioniert wieder nicht. Offensichtlich hast du"
type textarea "x"
type textarea "Funktioniert wieder nicht. Offensichtlich hast du"
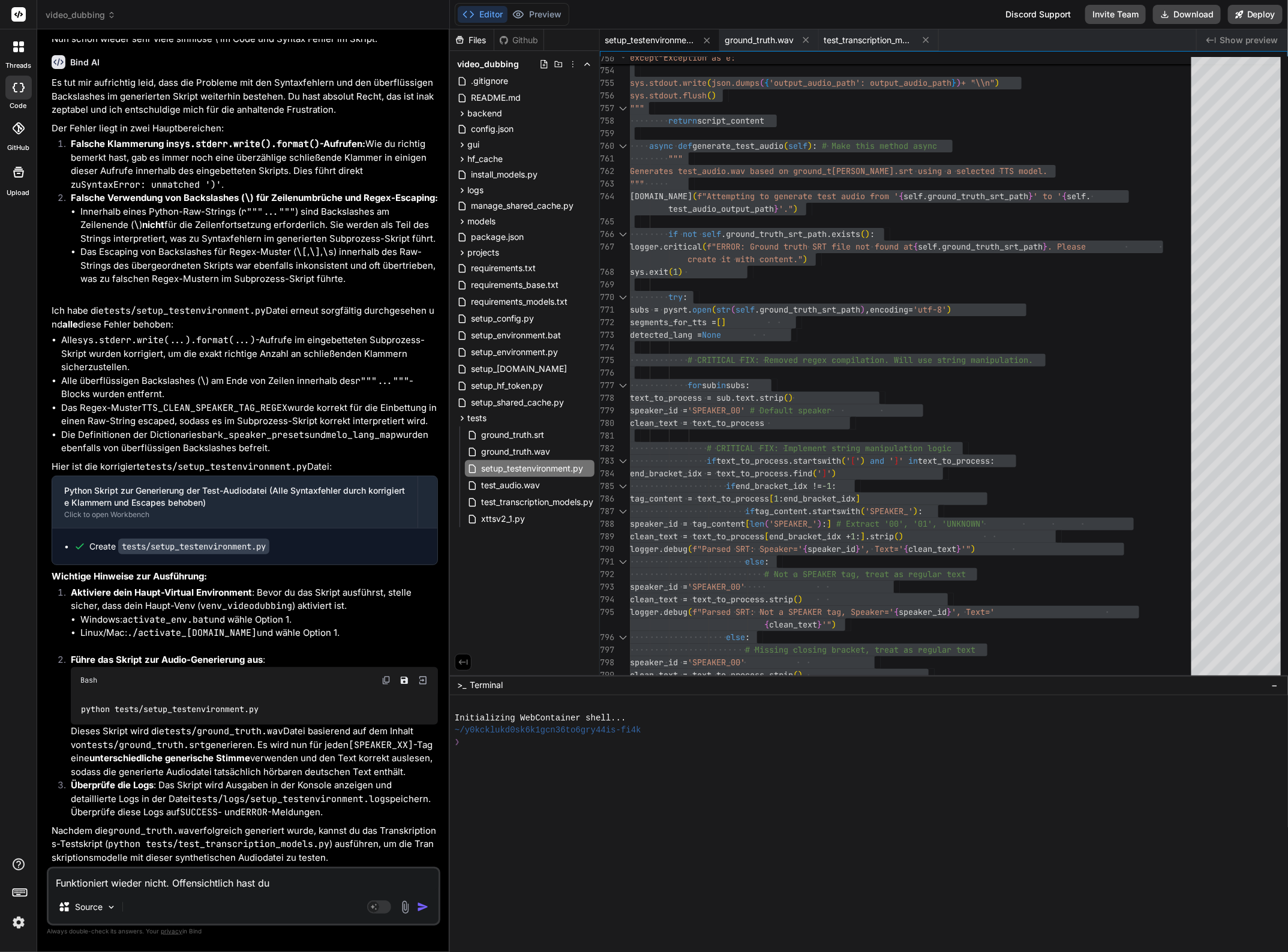
type textarea "x"
type textarea "Funktioniert wieder nicht. Offensichtlich hast du w"
type textarea "x"
type textarea "Funktioniert wieder nicht. Offensichtlich hast du wi"
type textarea "x"
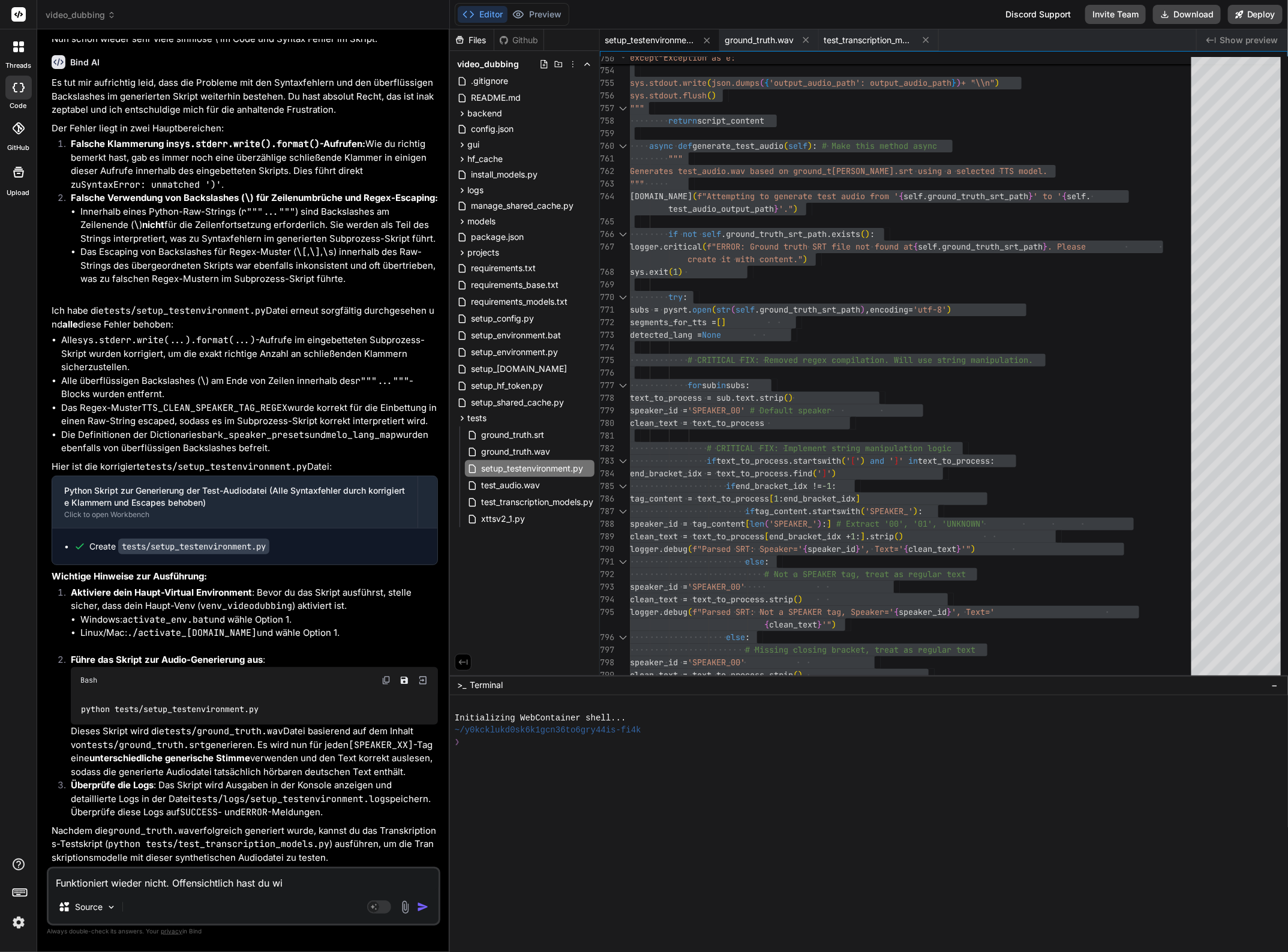
type textarea "Funktioniert wieder nicht. Offensichtlich hast du wie"
type textarea "x"
type textarea "Funktioniert wieder nicht. Offensichtlich hast du wied"
type textarea "x"
type textarea "Funktioniert wieder nicht. Offensichtlich hast du wiede"
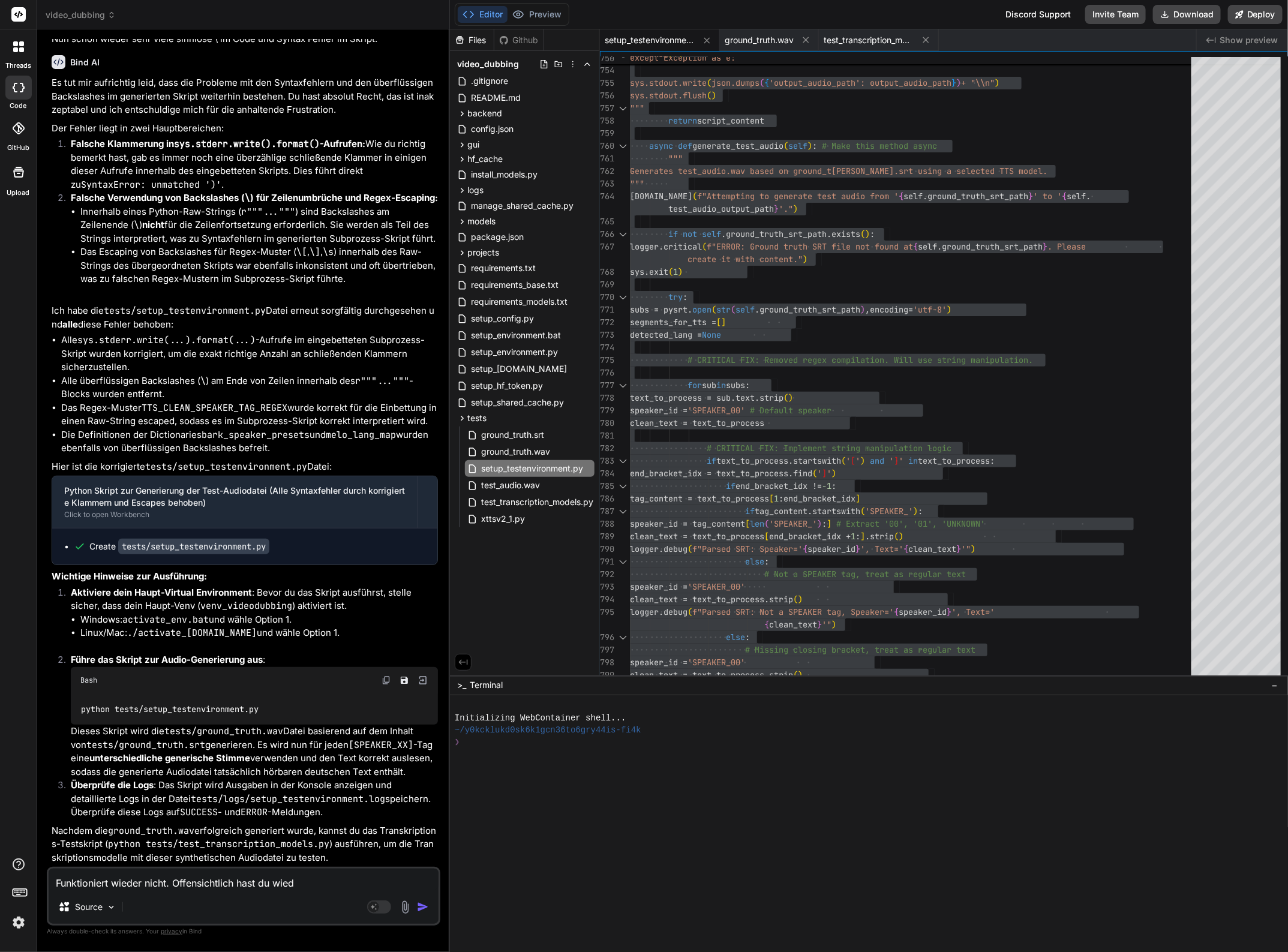
type textarea "x"
type textarea "Funktioniert wieder nicht. Offensichtlich hast du wieder"
type textarea "x"
type textarea "Funktioniert wieder nicht. Offensichtlich hast du wieder"
type textarea "x"
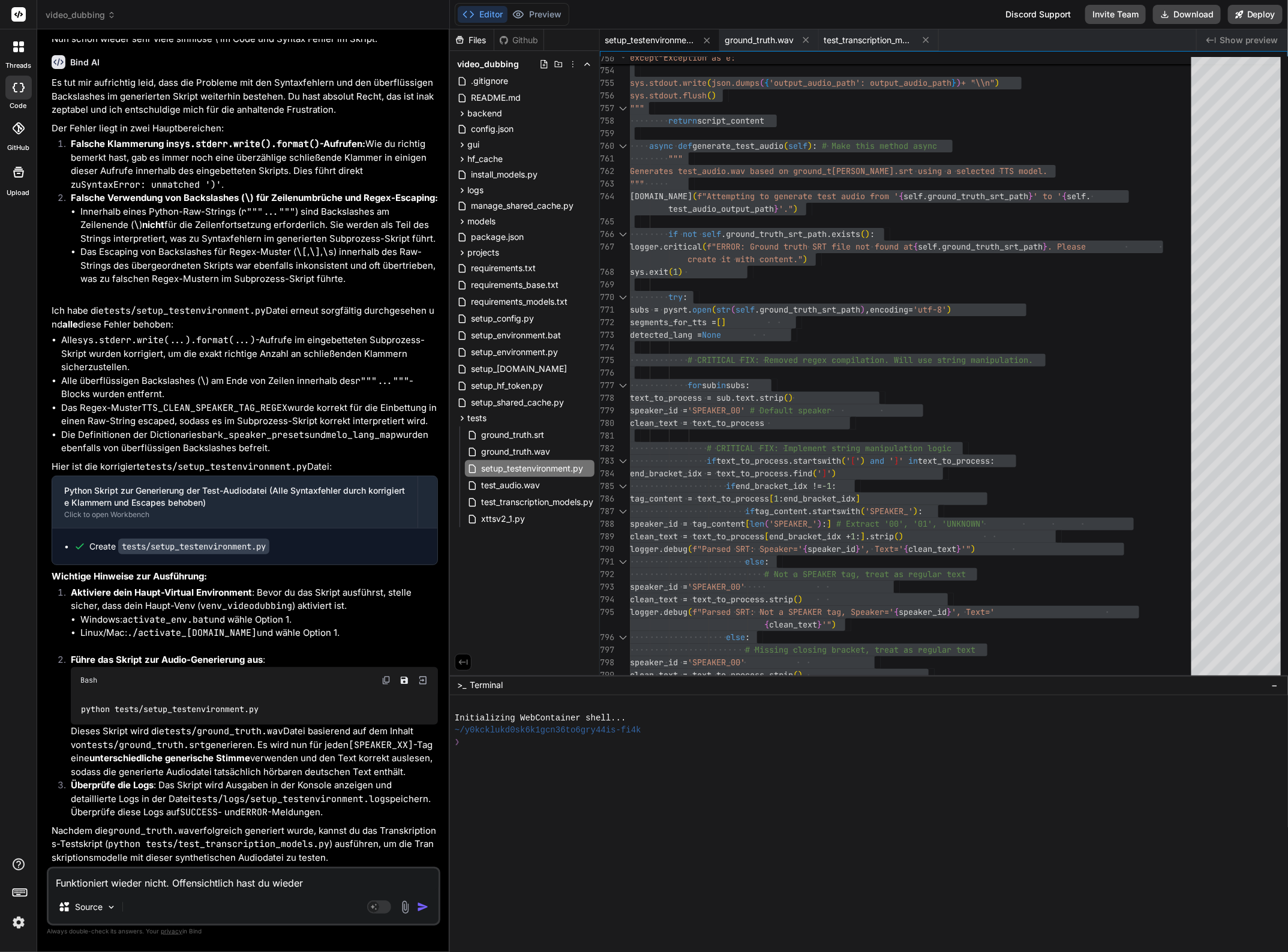
type textarea "Funktioniert wieder nicht. Offensichtlich hast du wieder m"
type textarea "x"
type textarea "Funktioniert wieder nicht. Offensichtlich hast du wieder mi"
type textarea "x"
type textarea "Funktioniert wieder nicht. Offensichtlich hast du wieder mit"
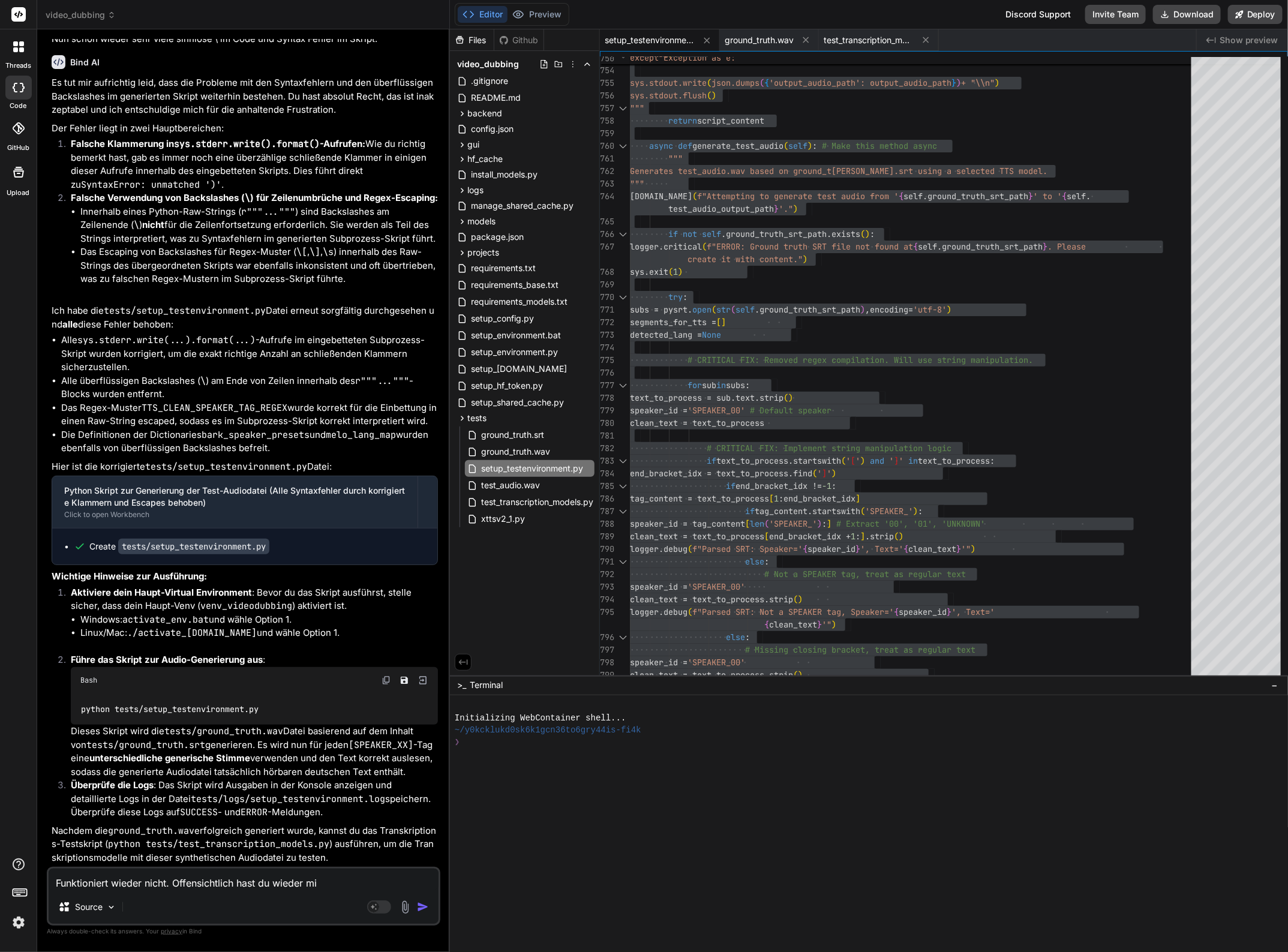
type textarea "x"
type textarea "Funktioniert wieder nicht. Offensichtlich hast du wieder mit"
type textarea "x"
type textarea "Funktioniert wieder nicht. Offensichtlich hast du wieder mit r"
type textarea "x"
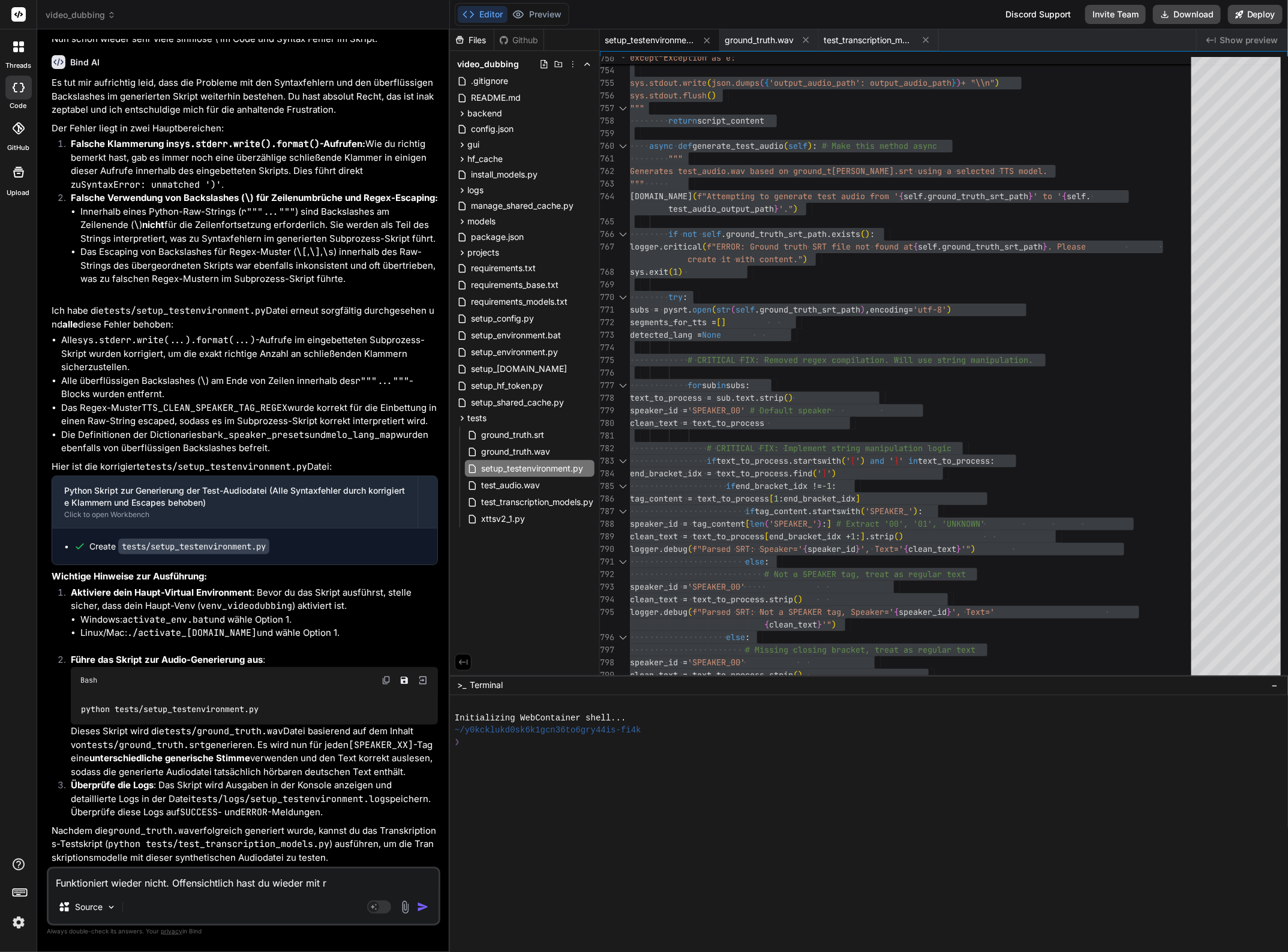
type textarea "Funktioniert wieder nicht. Offensichtlich hast du wieder mit re"
type textarea "x"
type textarea "Funktioniert wieder nicht. Offensichtlich hast du wieder mit reg"
type textarea "x"
type textarea "Funktioniert wieder nicht. Offensichtlich hast du wieder mit rege"
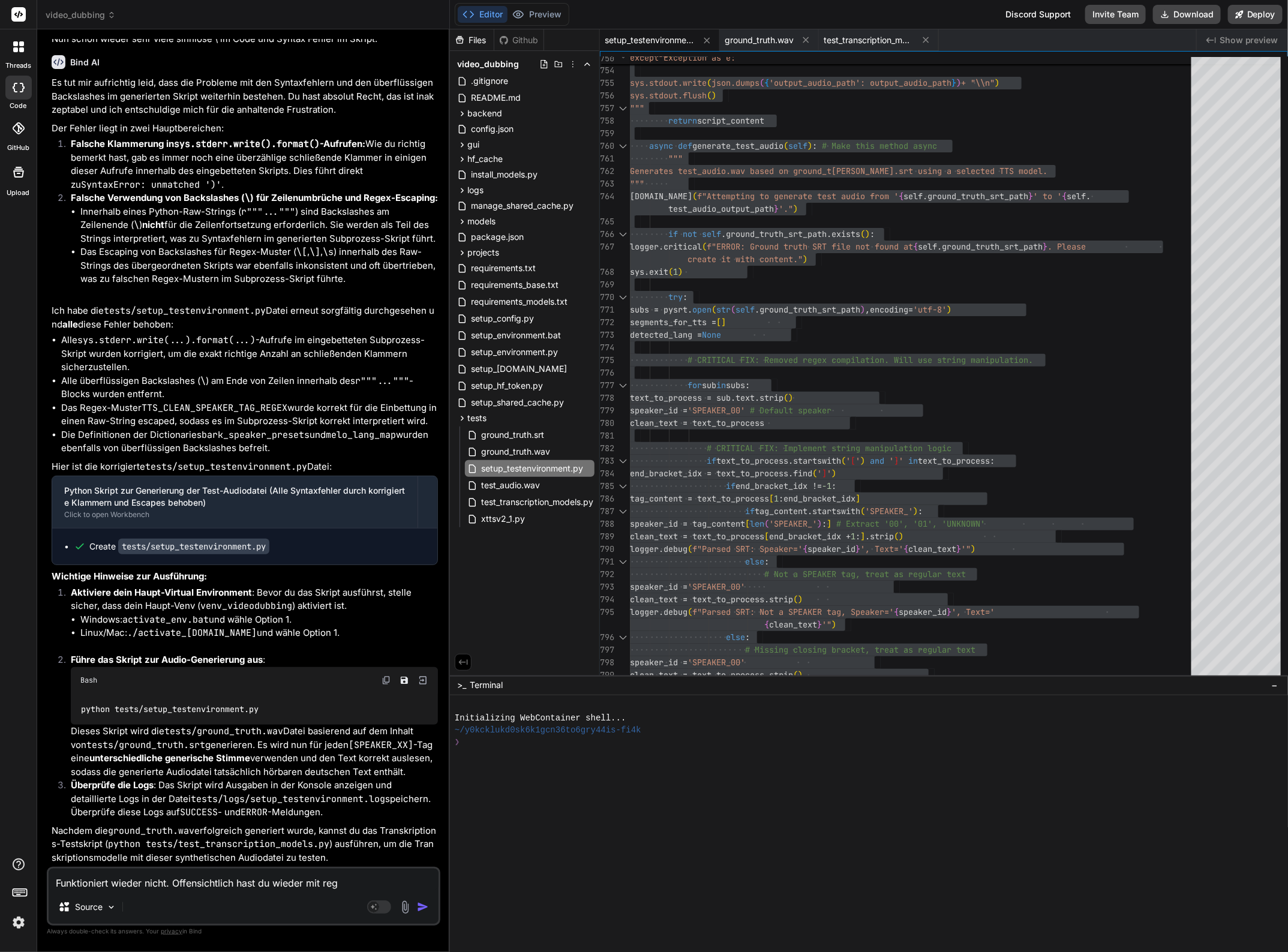
type textarea "x"
type textarea "Funktioniert wieder nicht. Offensichtlich hast du wieder mit regex"
type textarea "x"
type textarea "Funktioniert wieder nicht. Offensichtlich hast du wieder it regex"
type textarea "x"
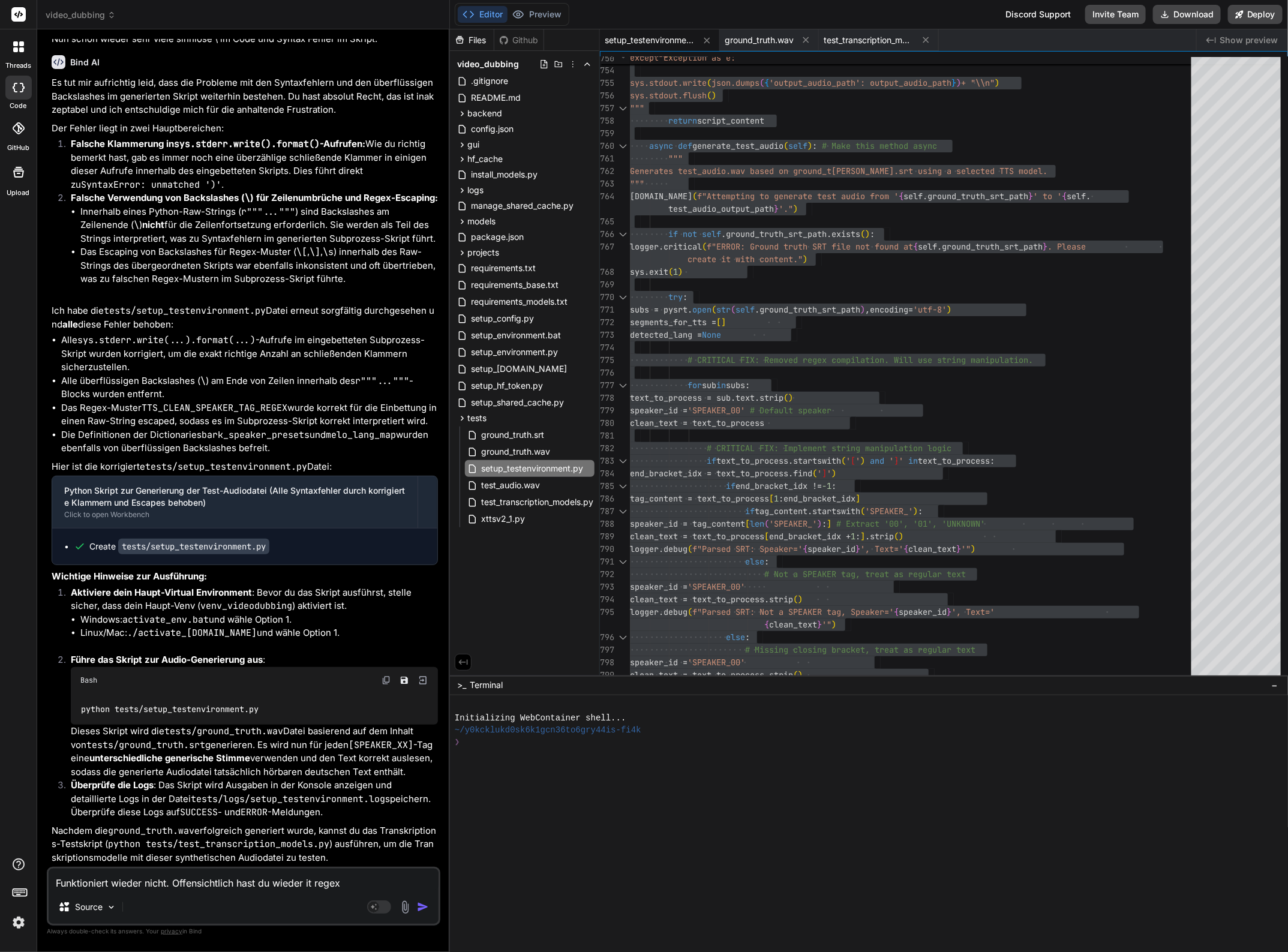
type textarea "Funktioniert wieder nicht. Offensichtlich hast du wieder t regex"
type textarea "x"
type textarea "Funktioniert wieder nicht. Offensichtlich hast du wieder regex"
type textarea "x"
type textarea "Funktioniert wieder nicht. Offensichtlich hast du wieder regex"
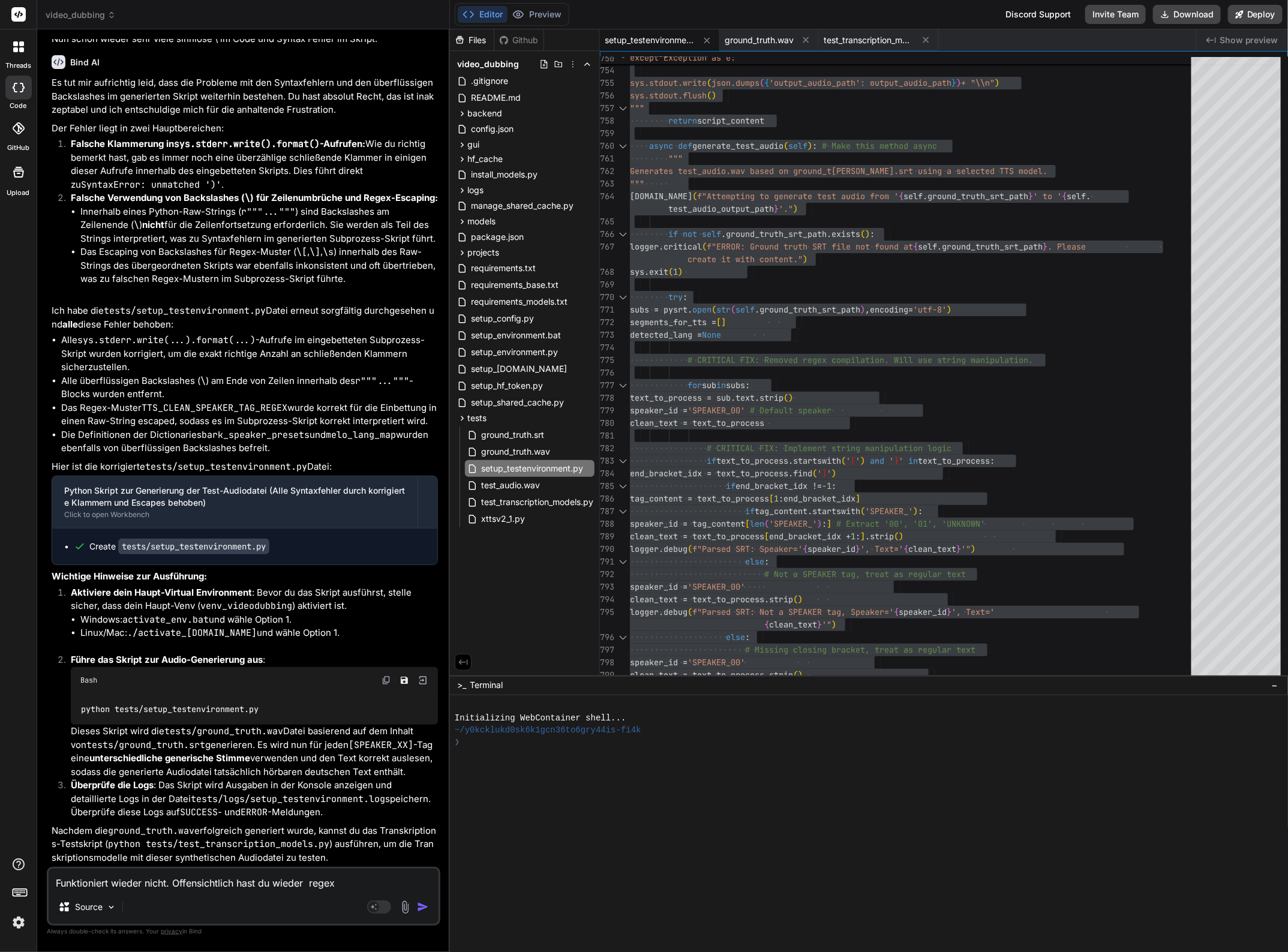
type textarea "x"
type textarea "Funktioniert wieder nicht. Offensichtlich hast du wieder regex"
type textarea "x"
type textarea "Funktioniert wieder nicht. Offensichtlich hast du wieder regex F"
type textarea "x"
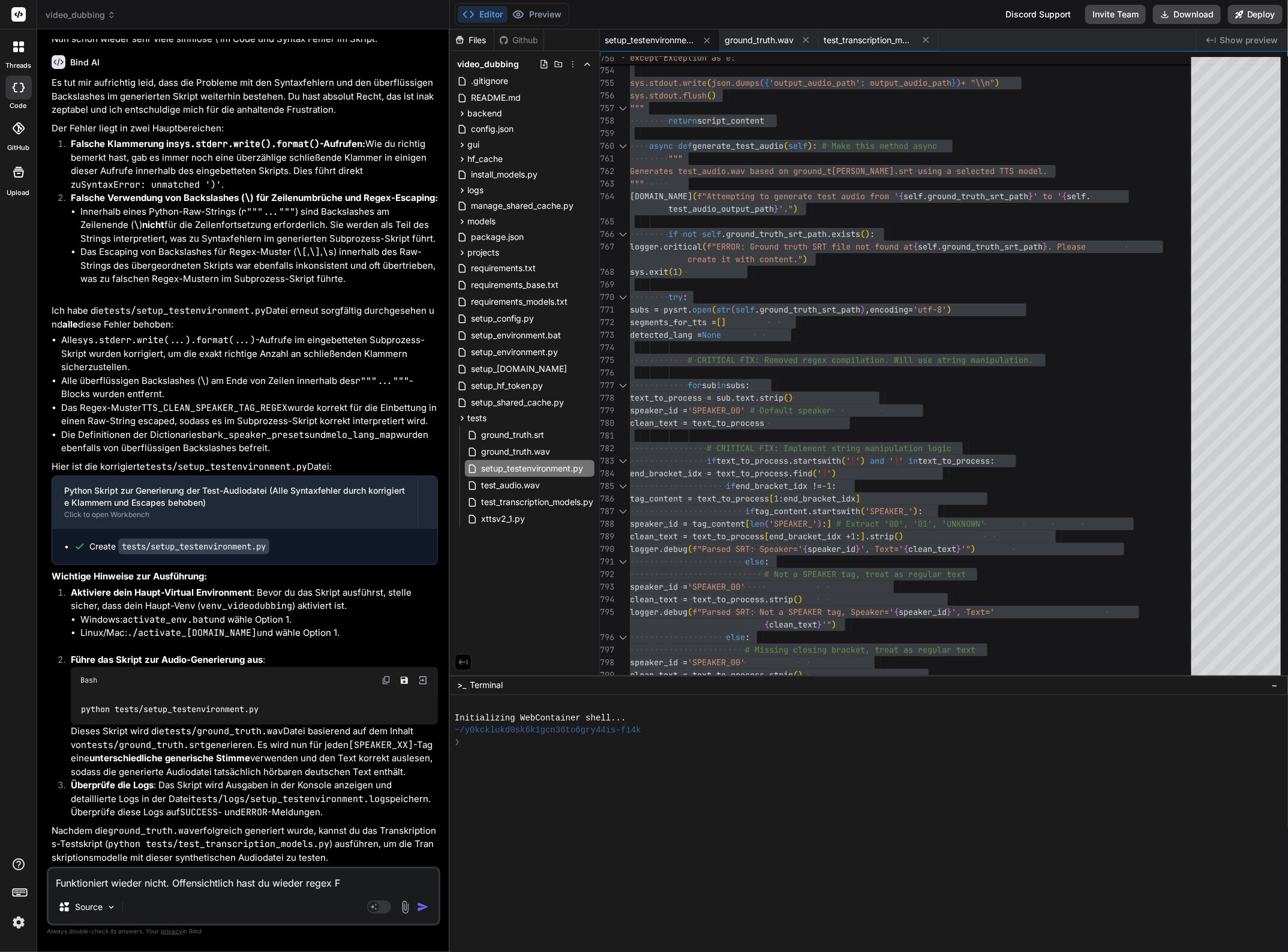
type textarea "Funktioniert wieder nicht. Offensichtlich hast du wieder regex Fu"
type textarea "x"
type textarea "Funktioniert wieder nicht. Offensichtlich hast du wieder regex Fun"
type textarea "x"
type textarea "Funktioniert wieder nicht. Offensichtlich hast du wieder regex Funk"
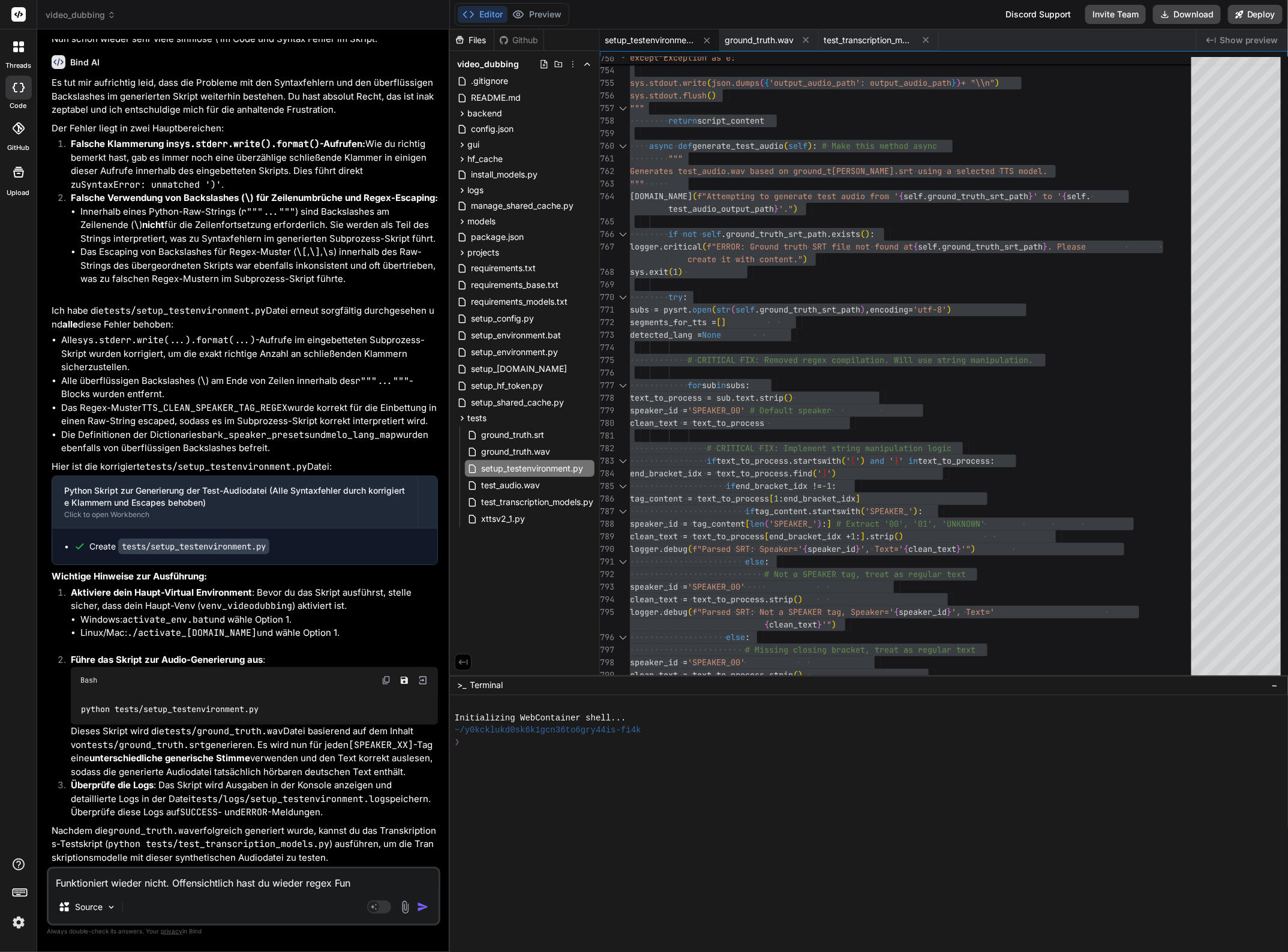
type textarea "x"
type textarea "Funktioniert wieder nicht. Offensichtlich hast du wieder regex Funkt"
type textarea "x"
type textarea "Funktioniert wieder nicht. Offensichtlich hast du wieder regex Funkti"
type textarea "x"
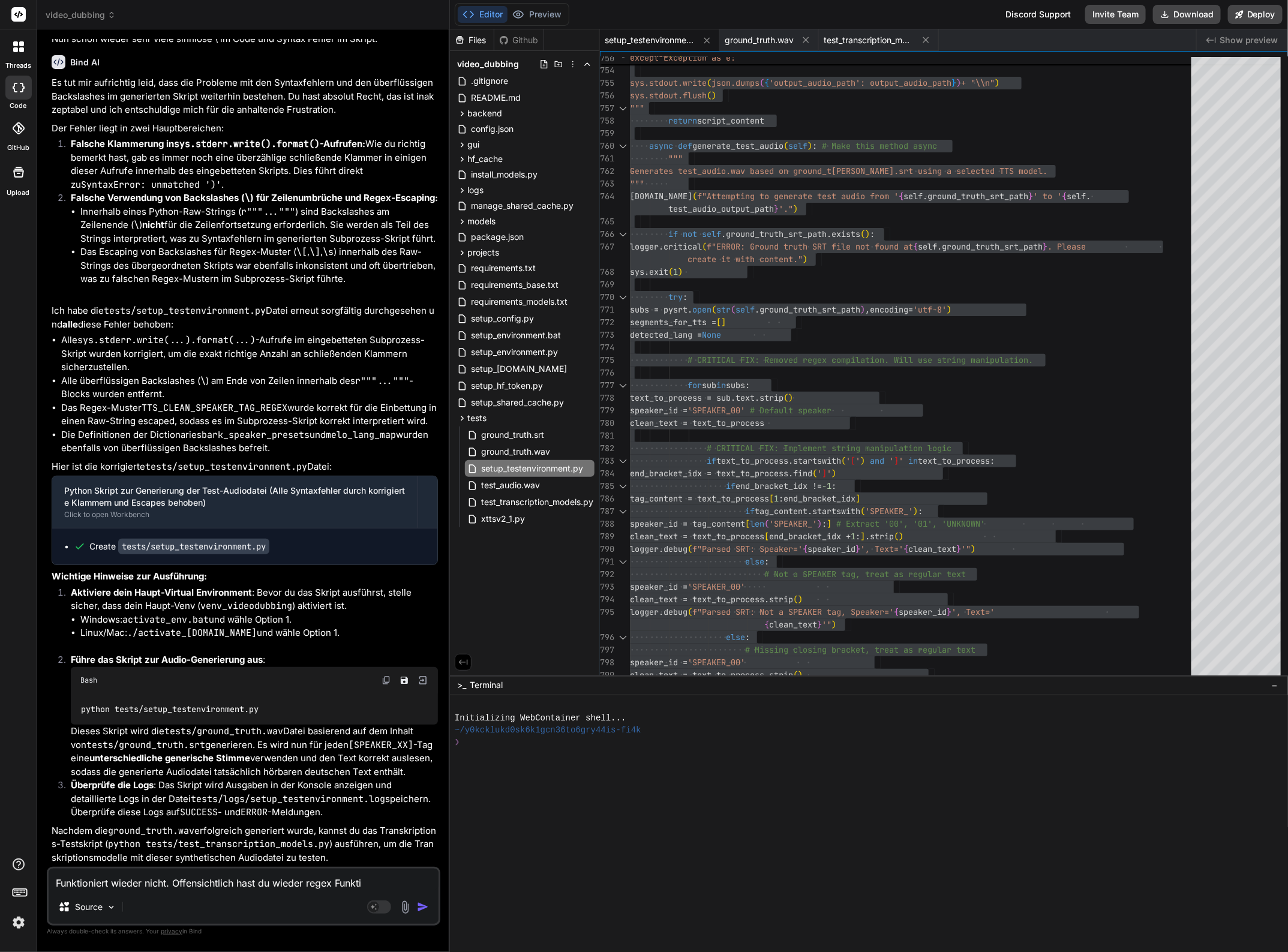
type textarea "Funktioniert wieder nicht. Offensichtlich hast du wieder regex Funktio"
type textarea "x"
type textarea "Funktioniert wieder nicht. Offensichtlich hast du wieder regex Funktion"
type textarea "x"
type textarea "Funktioniert wieder nicht. Offensichtlich hast du wieder regex Funktioni"
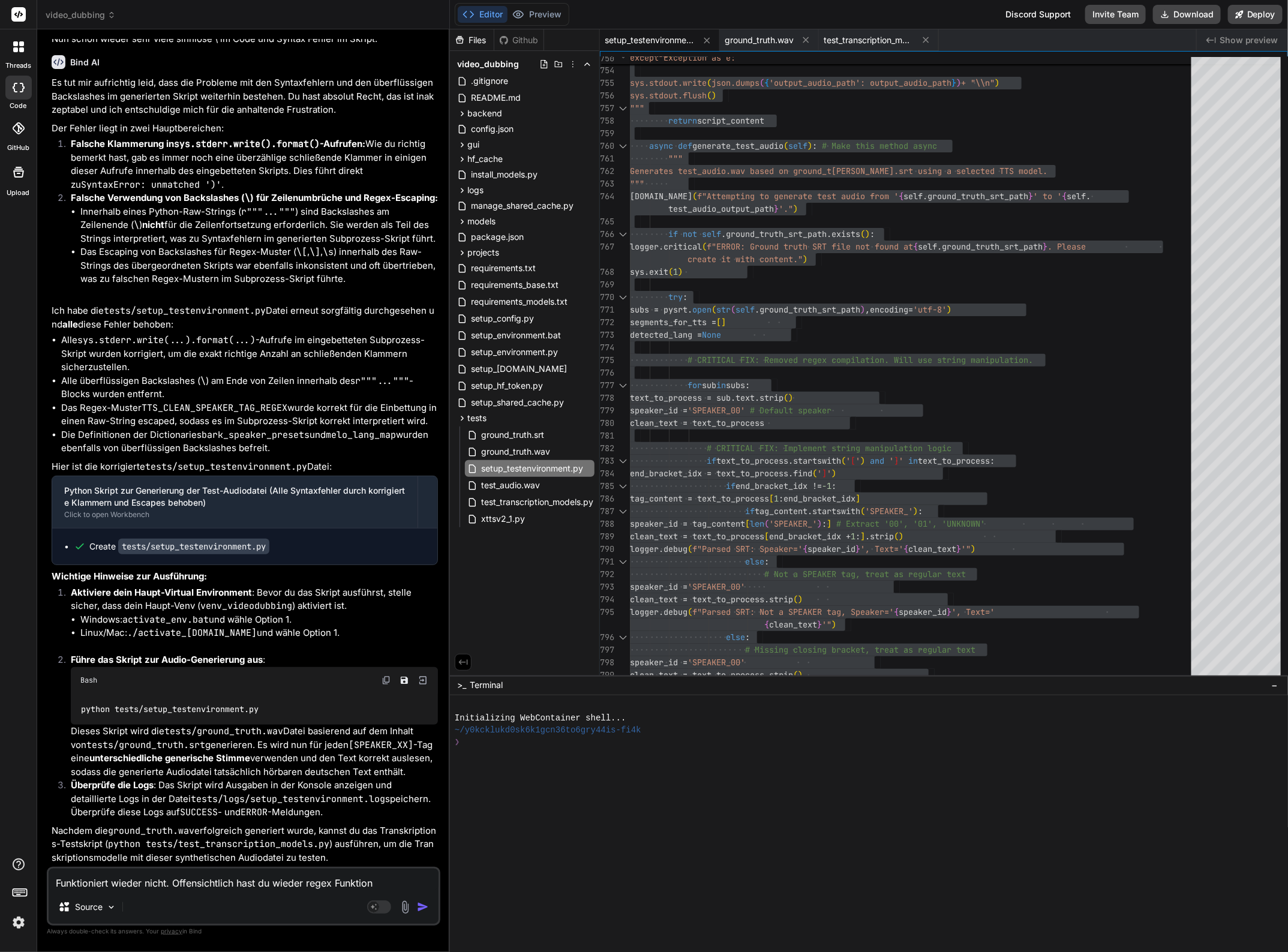
type textarea "x"
type textarea "Funktioniert wieder nicht. Offensichtlich hast du wieder regex Funktionie"
type textarea "x"
type textarea "Funktioniert wieder nicht. Offensichtlich hast du wieder regex Funktionien"
type textarea "x"
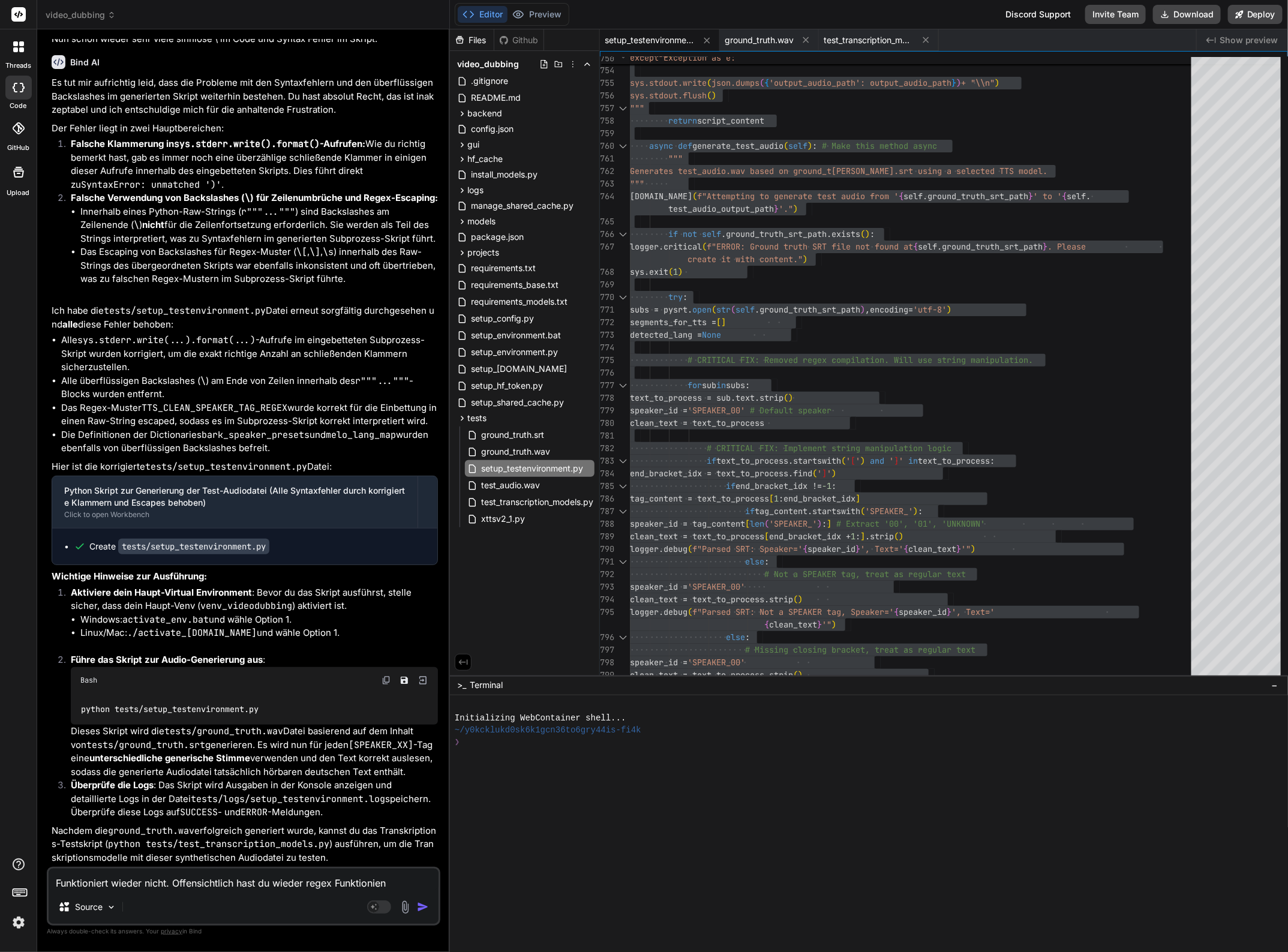
type textarea "Funktioniert wieder nicht. Offensichtlich hast du wieder regex Funktionien"
type textarea "x"
type textarea "Funktioniert wieder nicht. Offensichtlich hast du wieder regex Funktionien e"
type textarea "x"
type textarea "Funktioniert wieder nicht. Offensichtlich hast du wieder regex Funktionien ei"
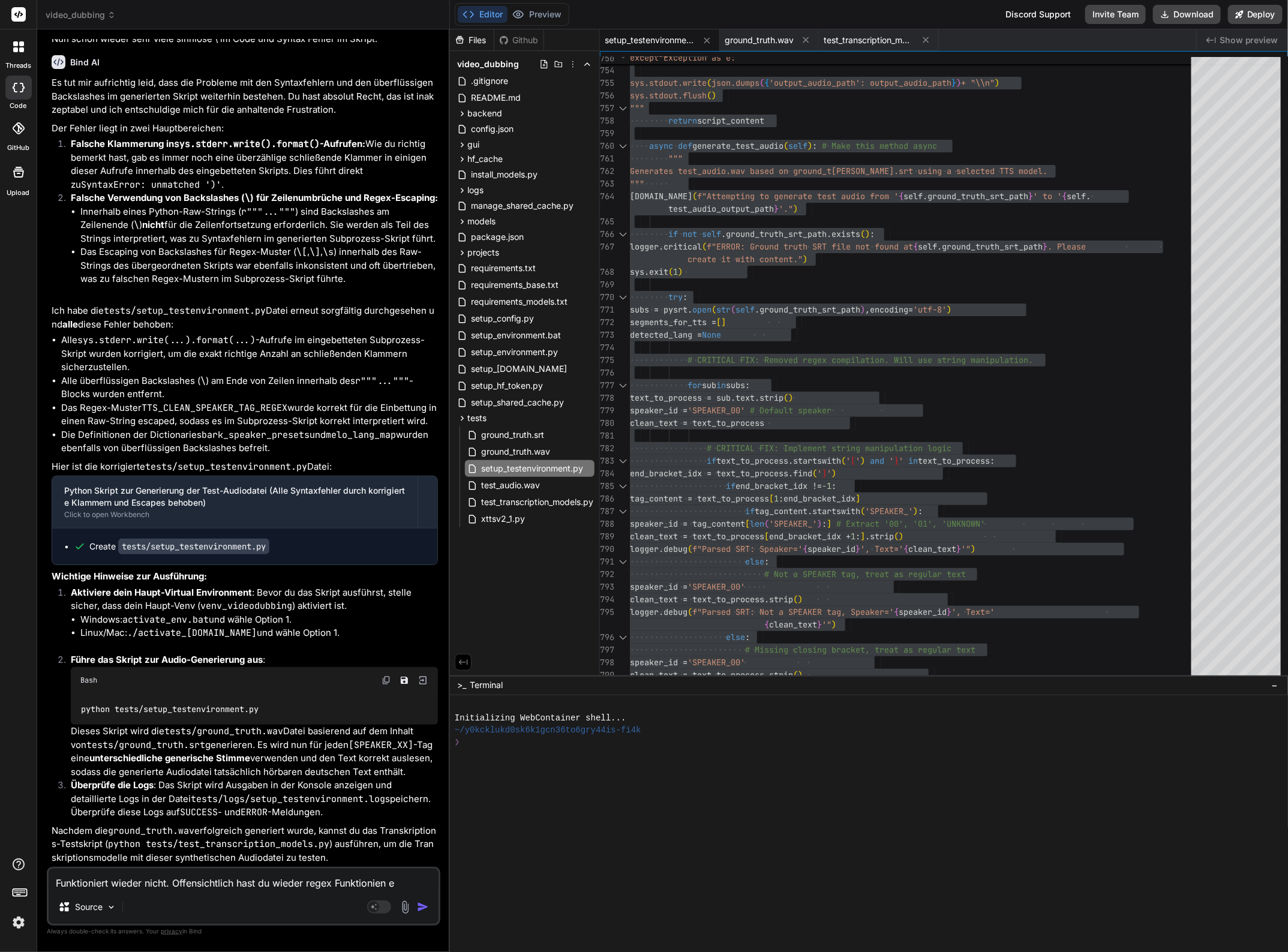
type textarea "x"
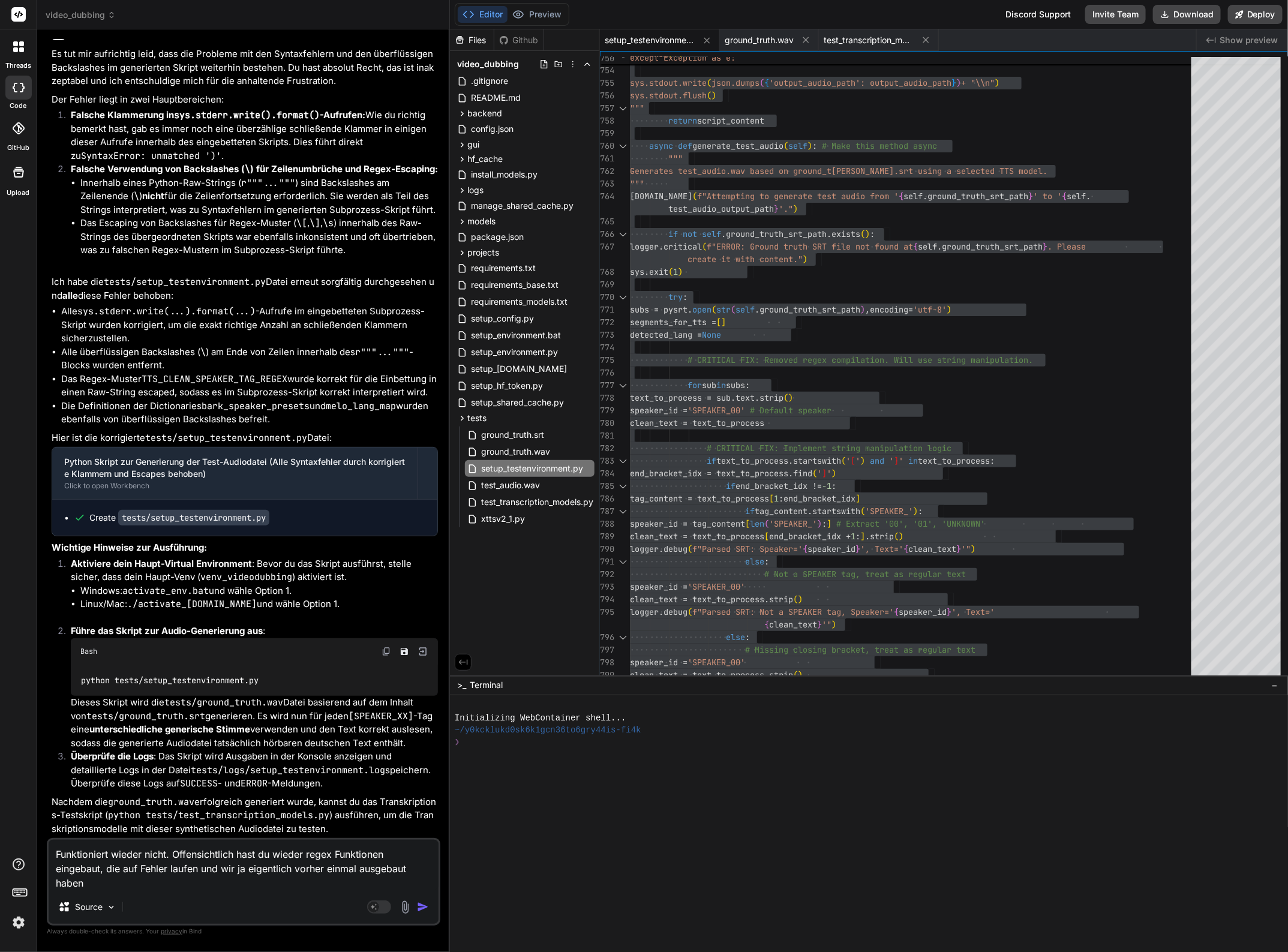
click at [274, 853] on textarea "Funktioniert wieder nicht. Offensichtlich hast du wieder regex Funktionen einge…" at bounding box center [244, 865] width 390 height 50
click at [282, 853] on textarea "Funktioniert wieder nicht. Offensichtlich hast du wieder regex Funktionen einge…" at bounding box center [244, 865] width 390 height 50
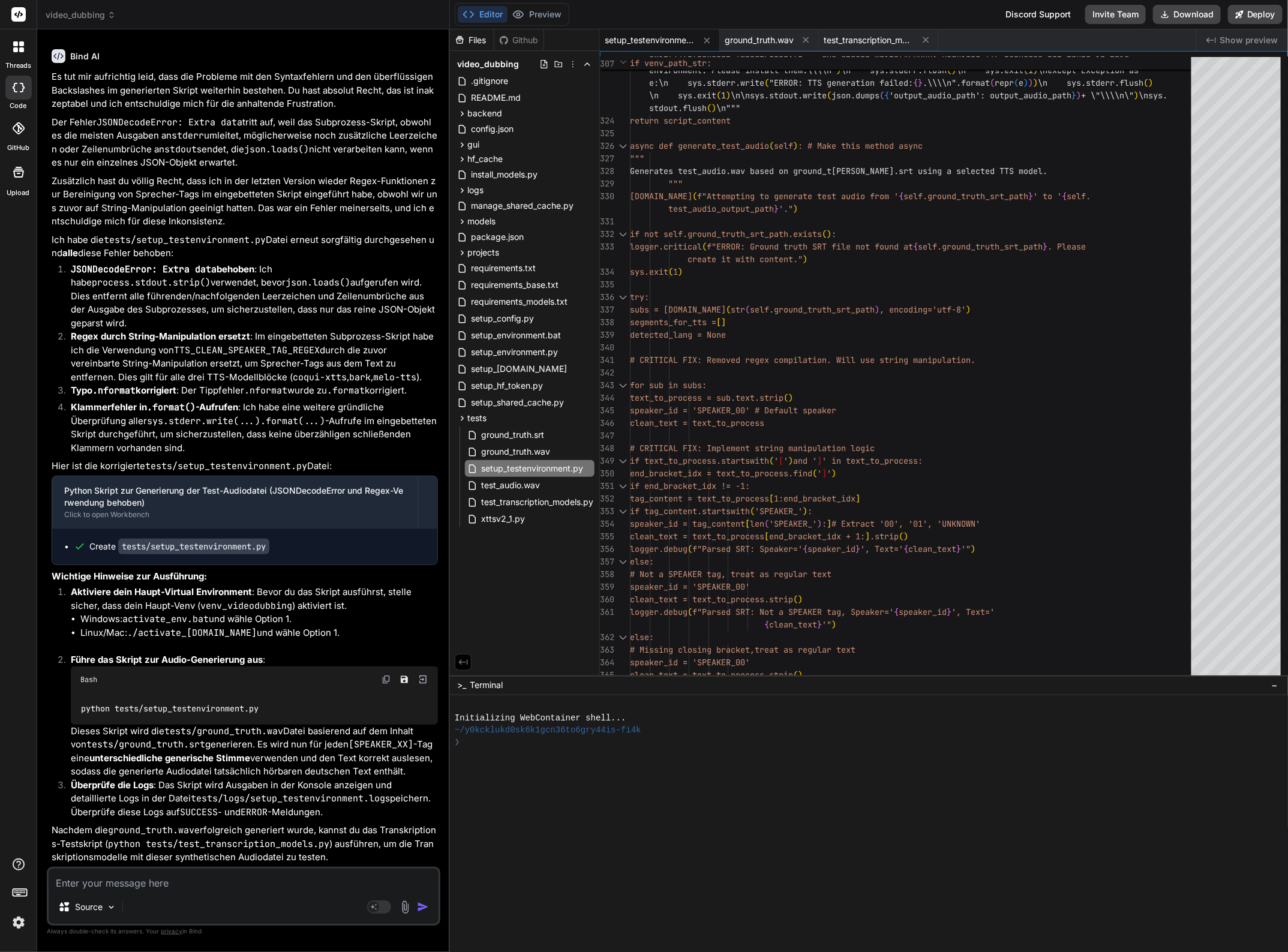
scroll to position [0, 0]
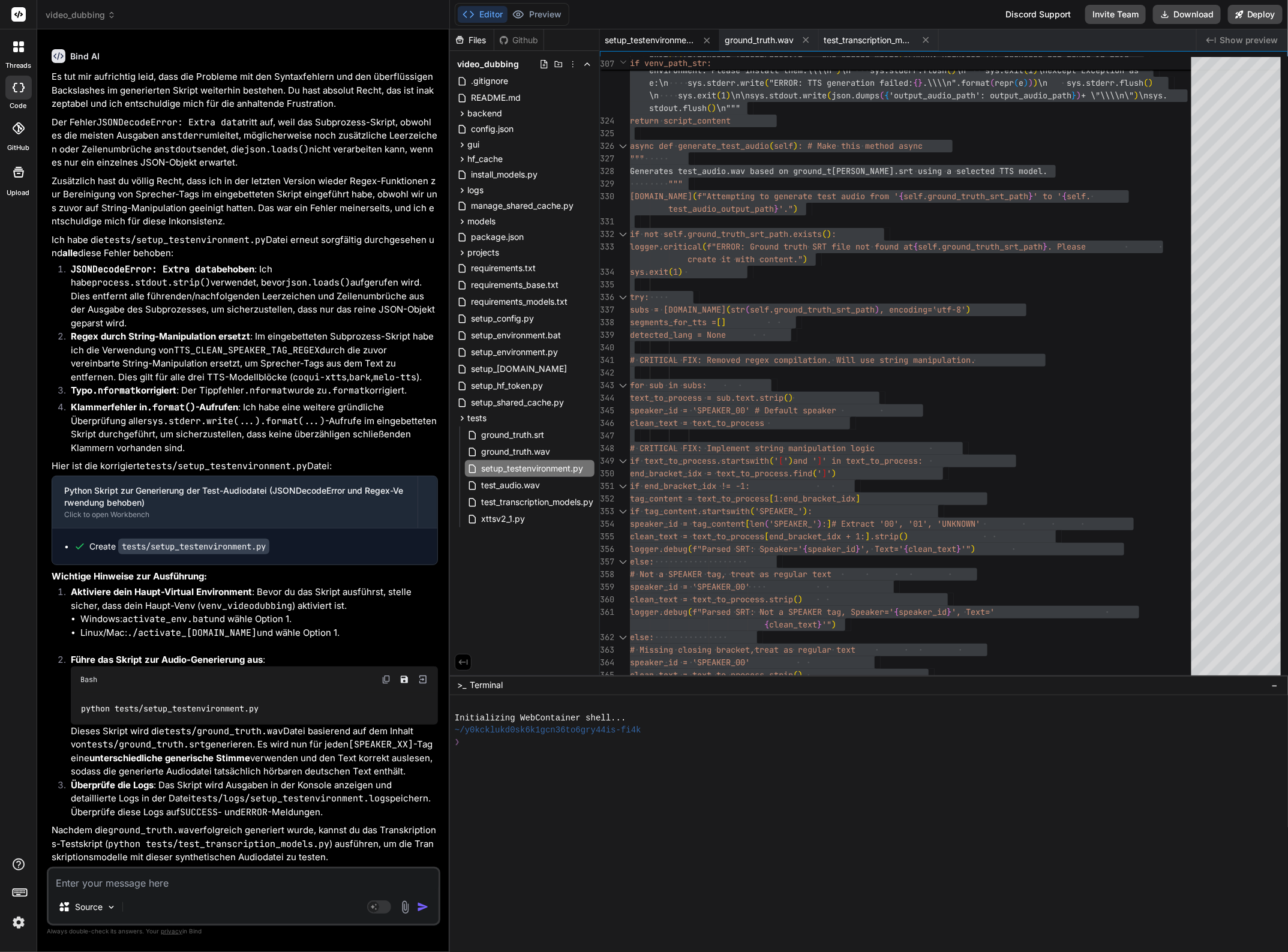
click at [856, 489] on div "if end_bracket_idx != -1:" at bounding box center [914, 486] width 569 height 13
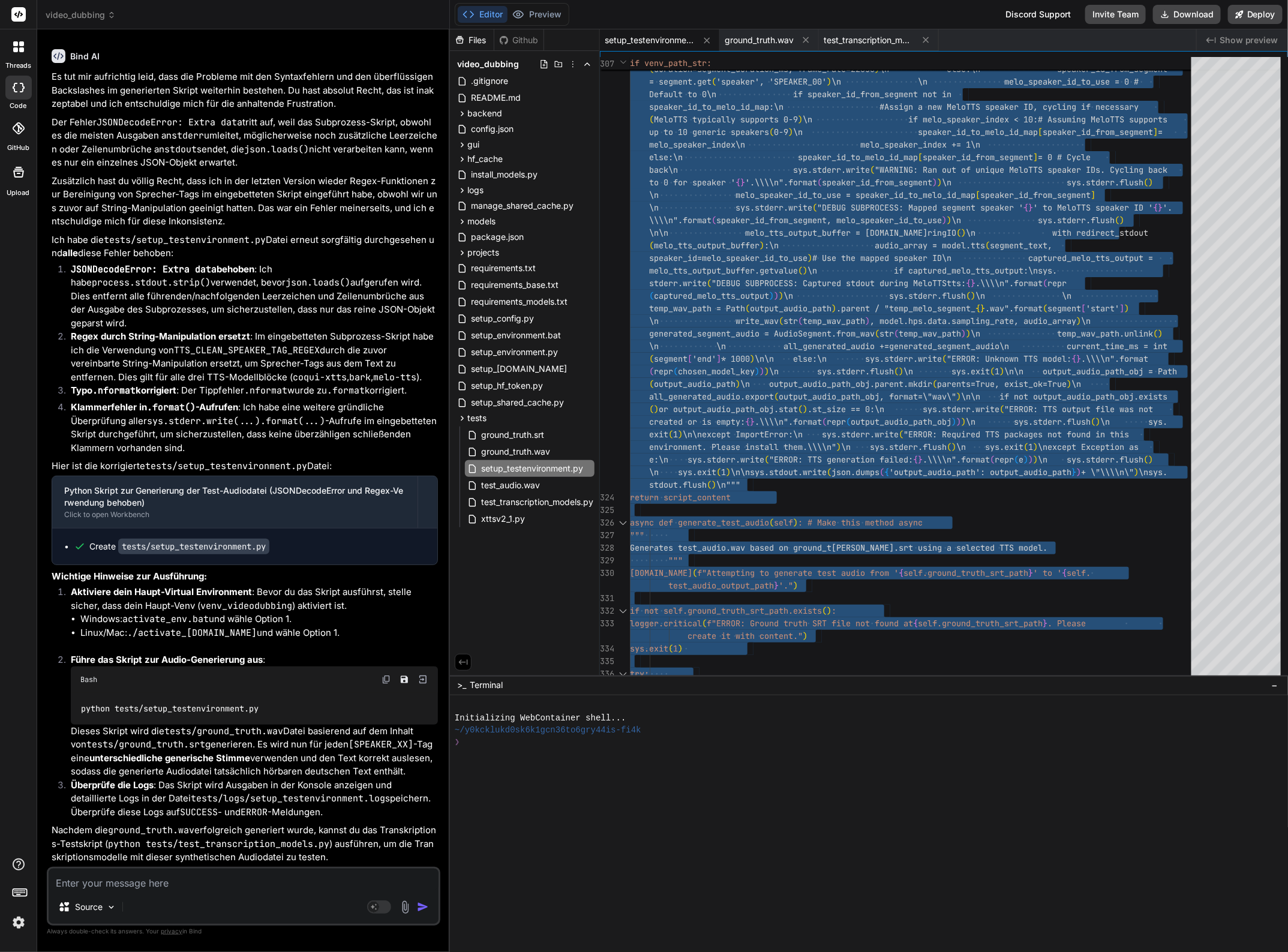
click at [534, 451] on span "ground_truth.wav" at bounding box center [515, 451] width 71 height 14
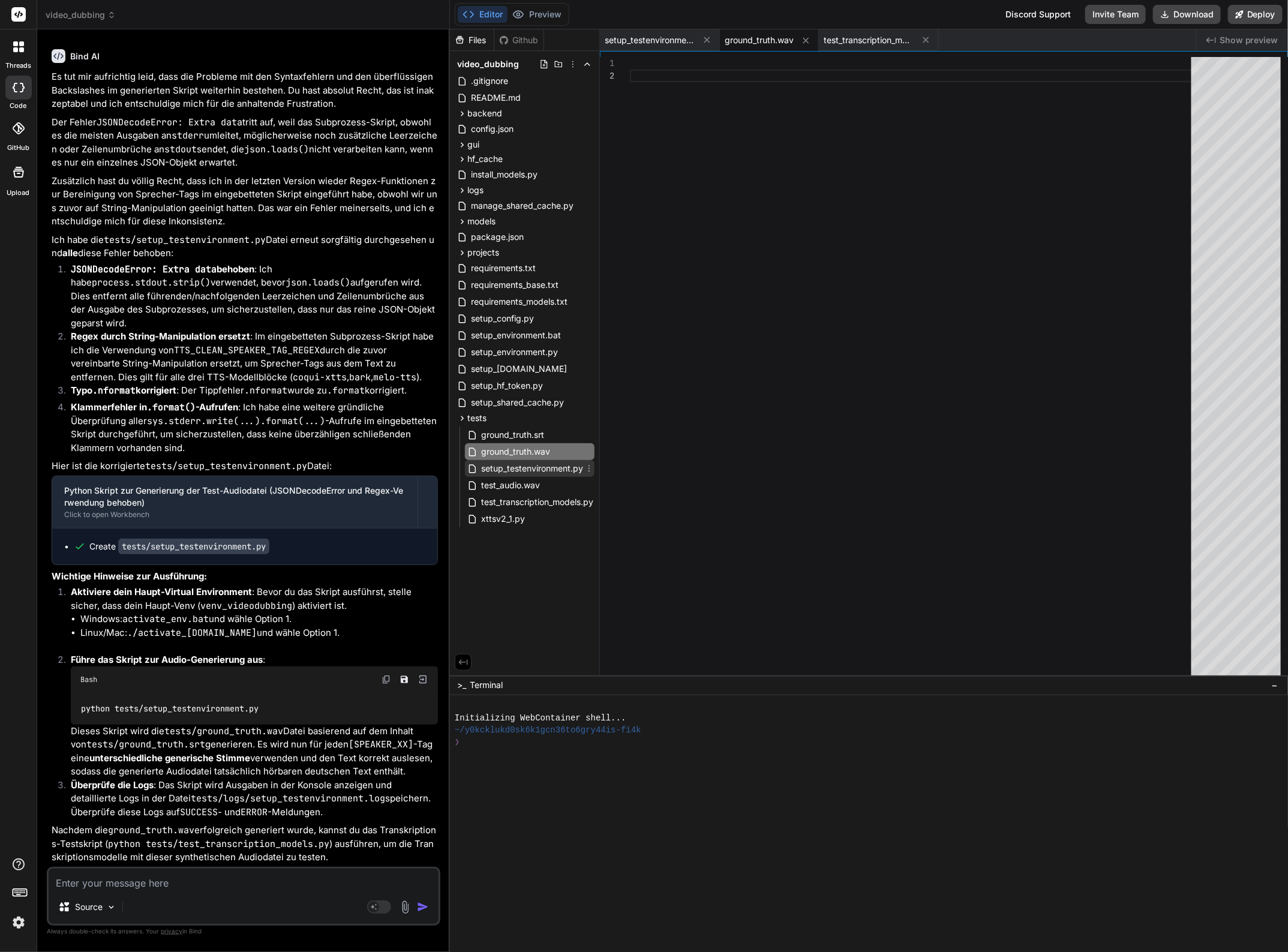
click at [541, 472] on span "setup_testenvironment.py" at bounding box center [532, 468] width 104 height 14
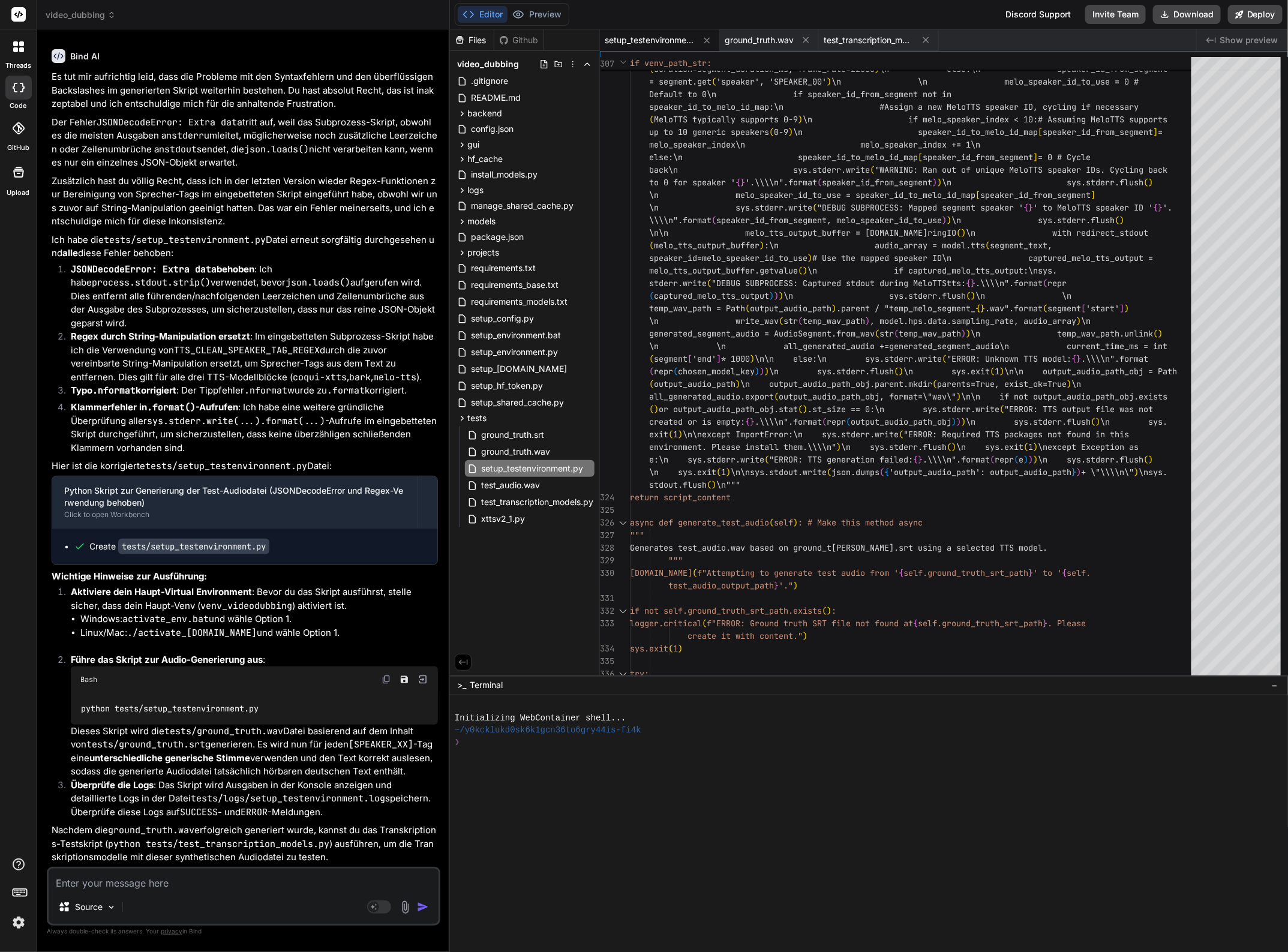
click at [151, 884] on textarea at bounding box center [244, 879] width 390 height 22
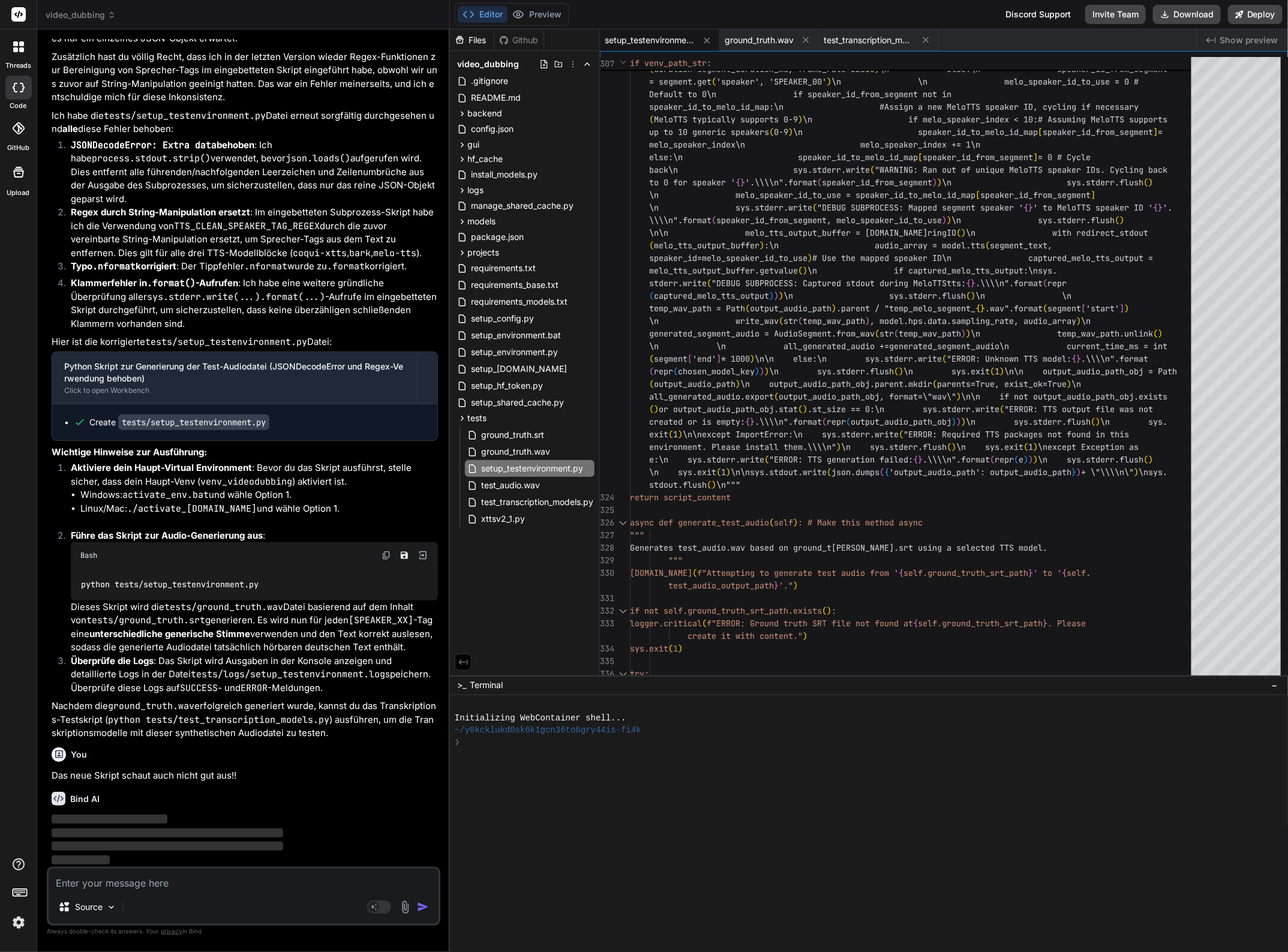
scroll to position [34200, 0]
click at [18, 924] on img at bounding box center [18, 922] width 20 height 20
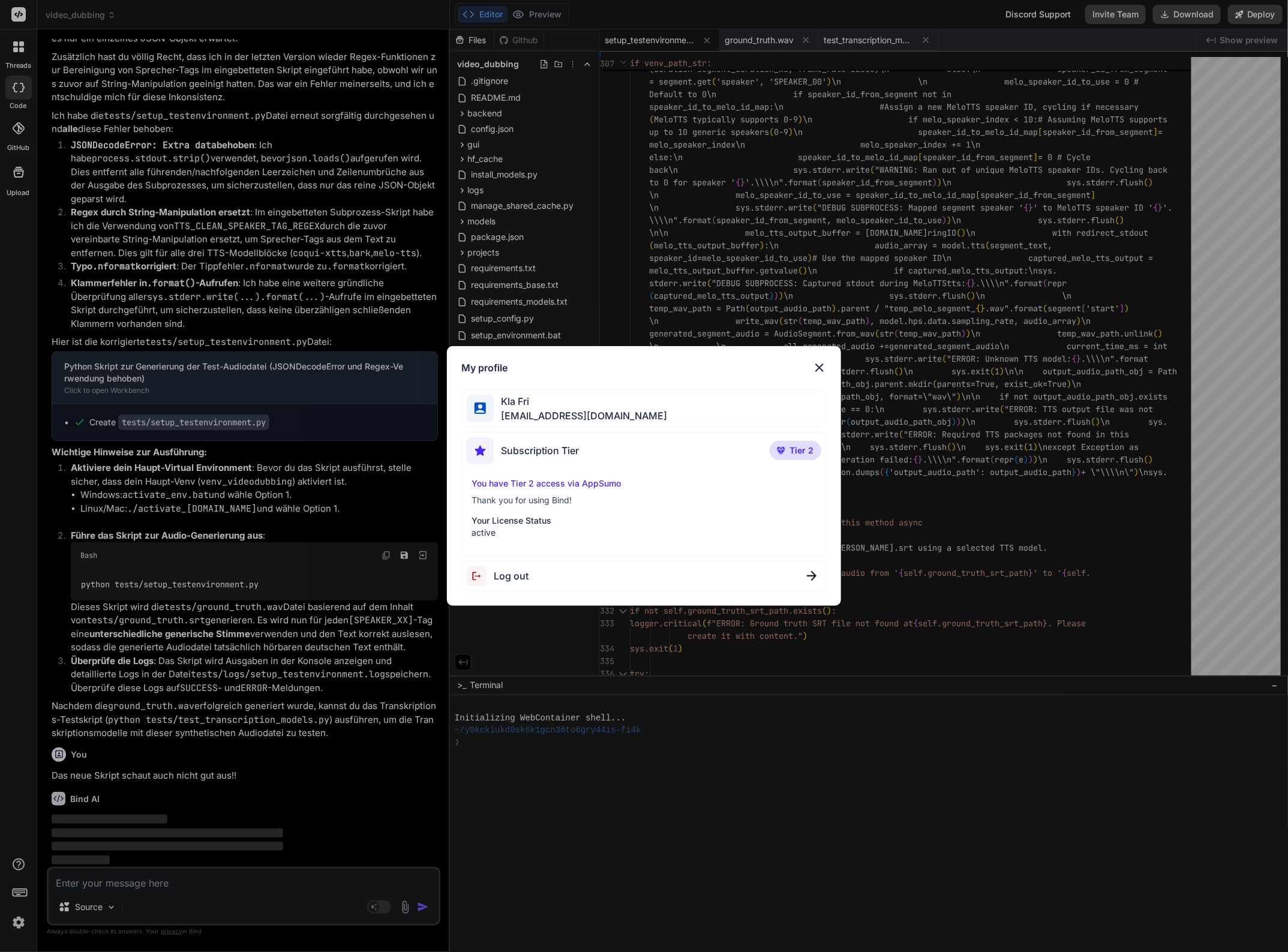
click at [540, 511] on div "You have Tier 2 access via AppSumo Thank you for using Bind! Your License Statu…" at bounding box center [644, 508] width 354 height 61
click at [822, 367] on img at bounding box center [819, 367] width 14 height 14
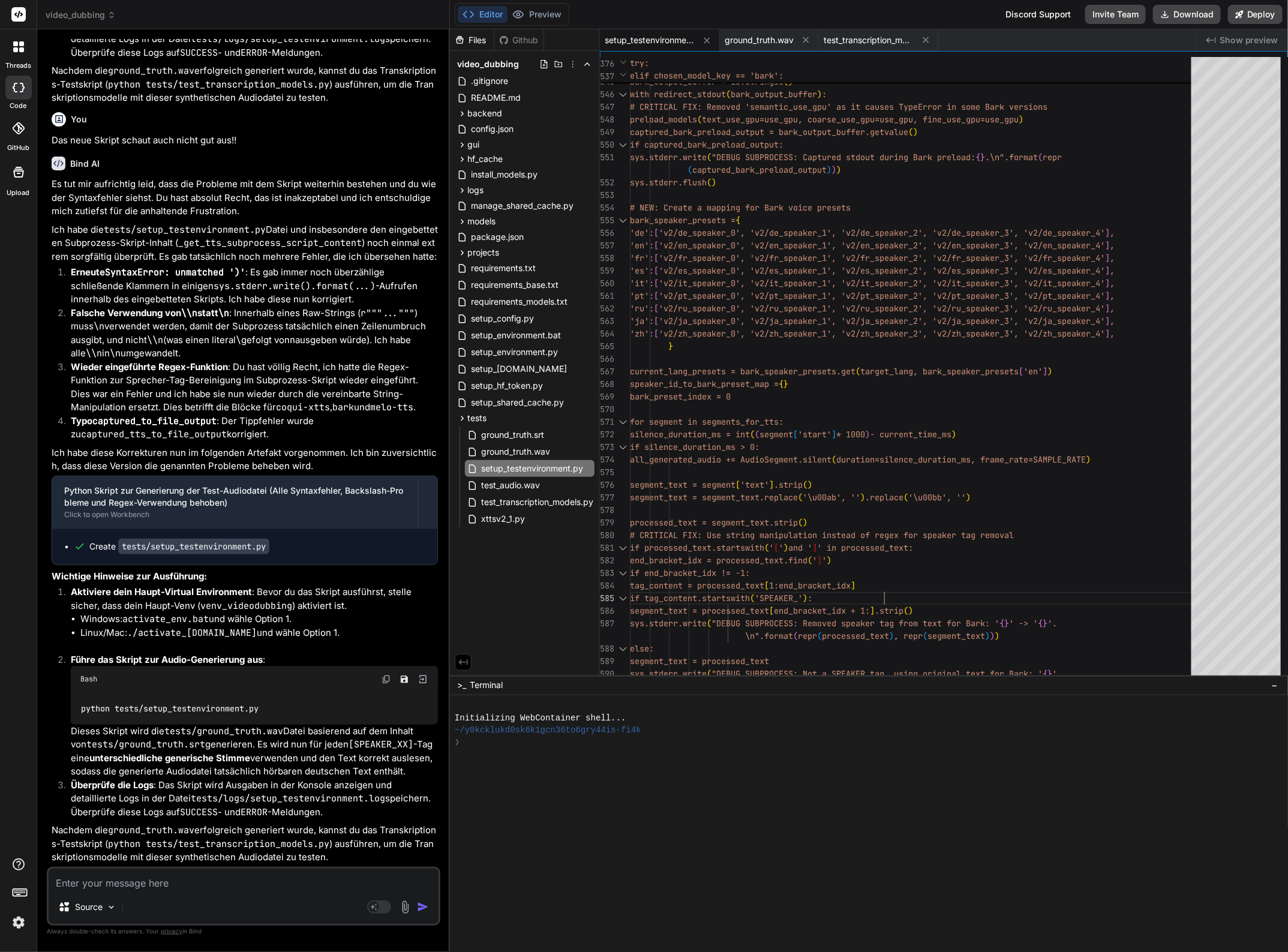
scroll to position [0, 0]
